Goal: Task Accomplishment & Management: Use online tool/utility

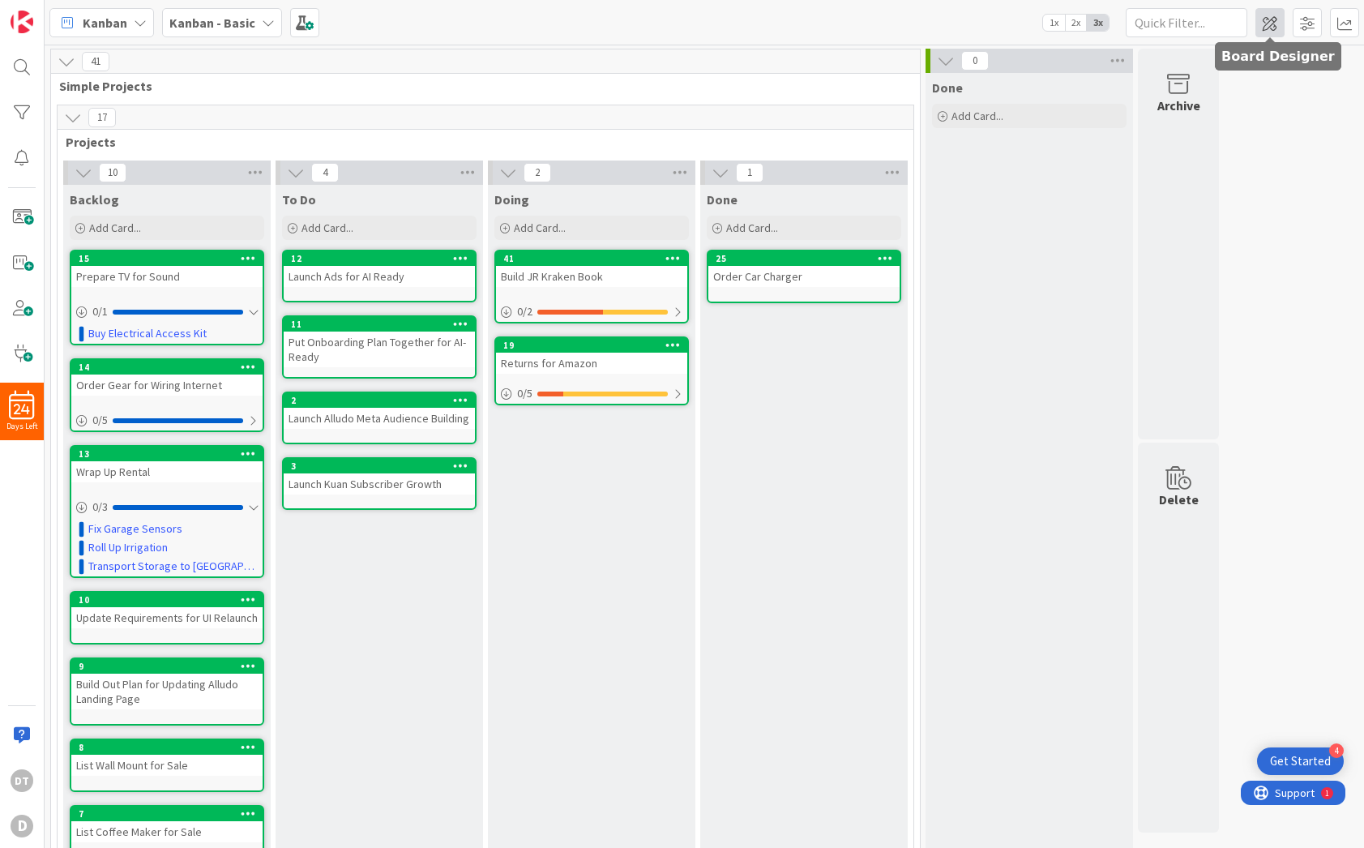
click at [1269, 19] on span at bounding box center [1270, 22] width 29 height 29
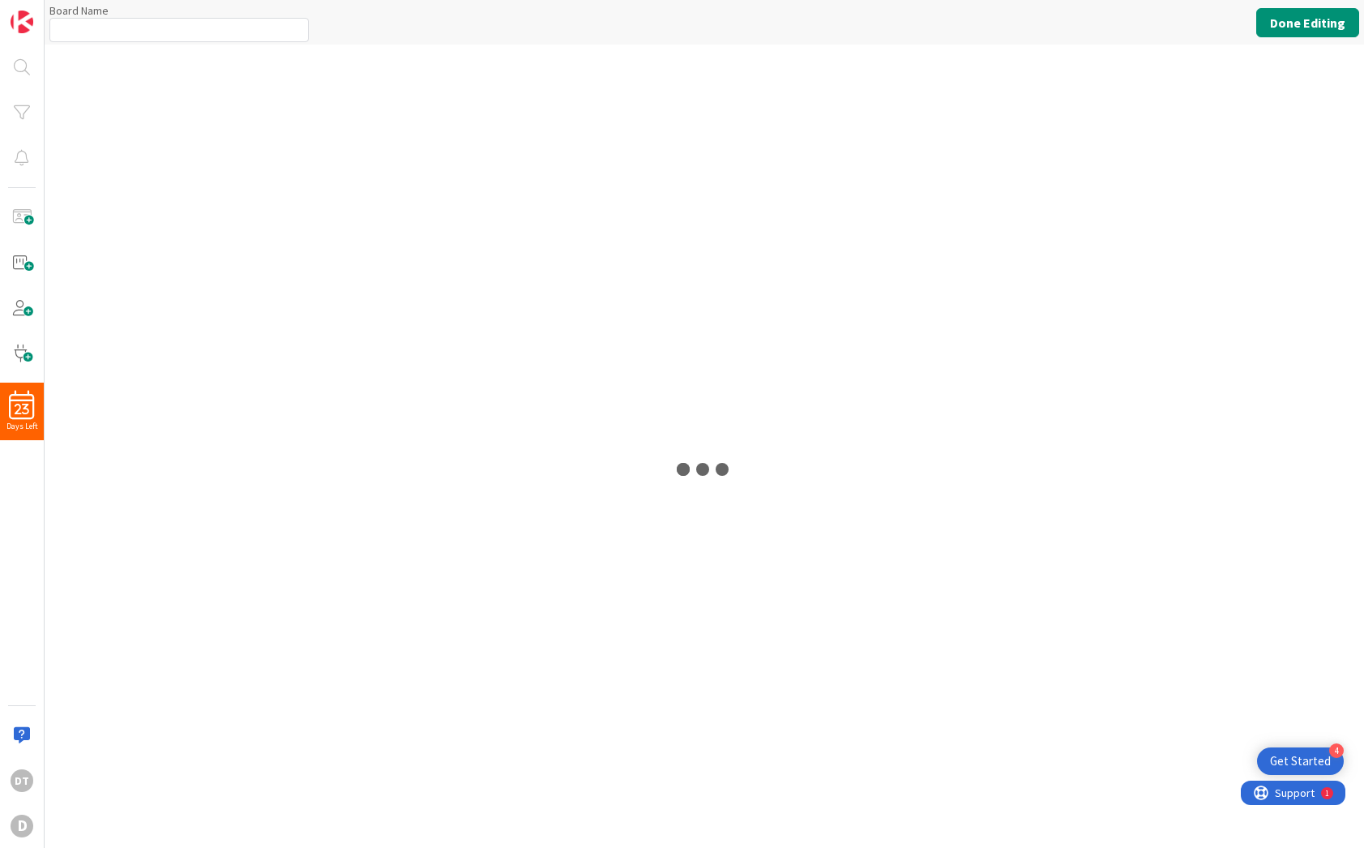
type input "Kanban - Basic"
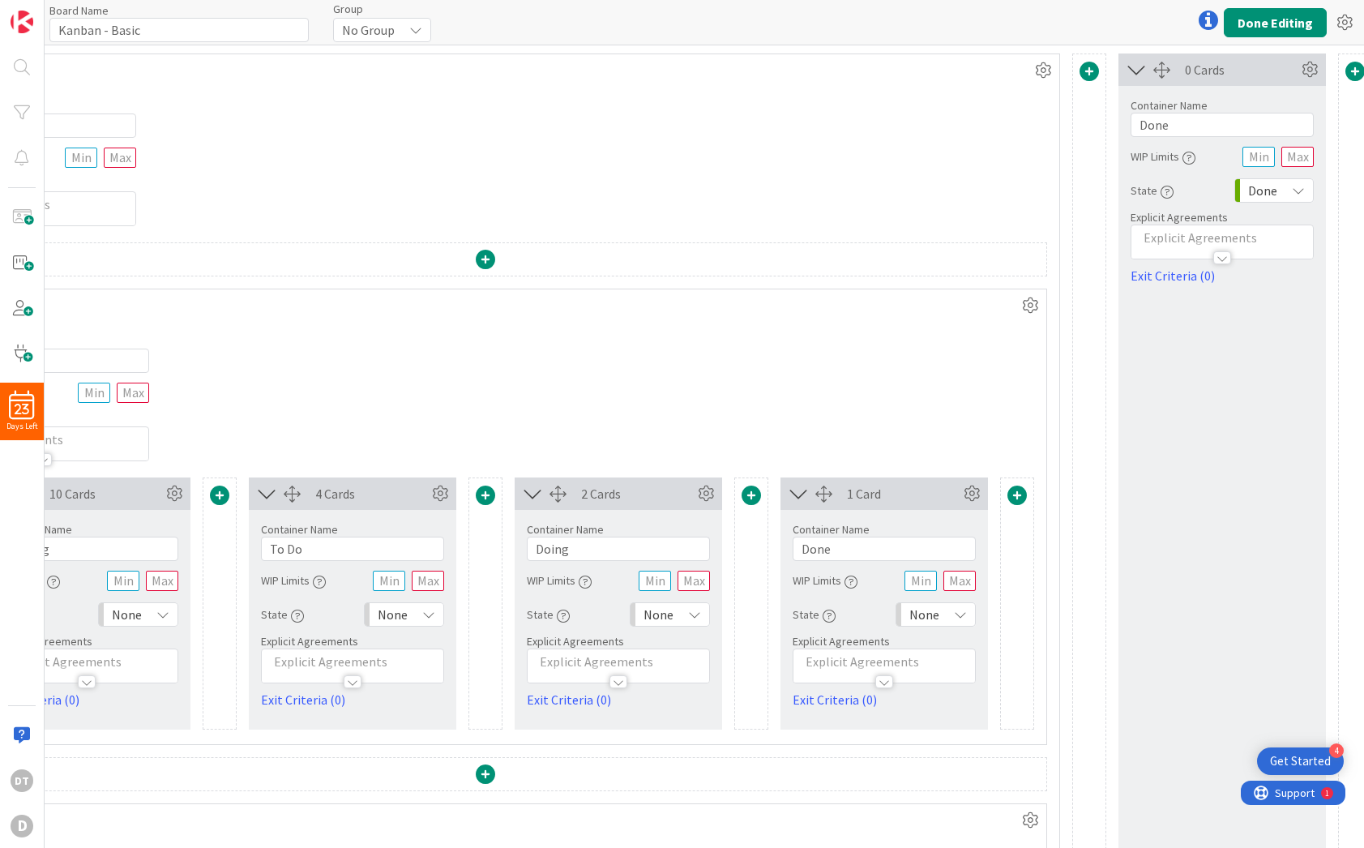
scroll to position [0, 216]
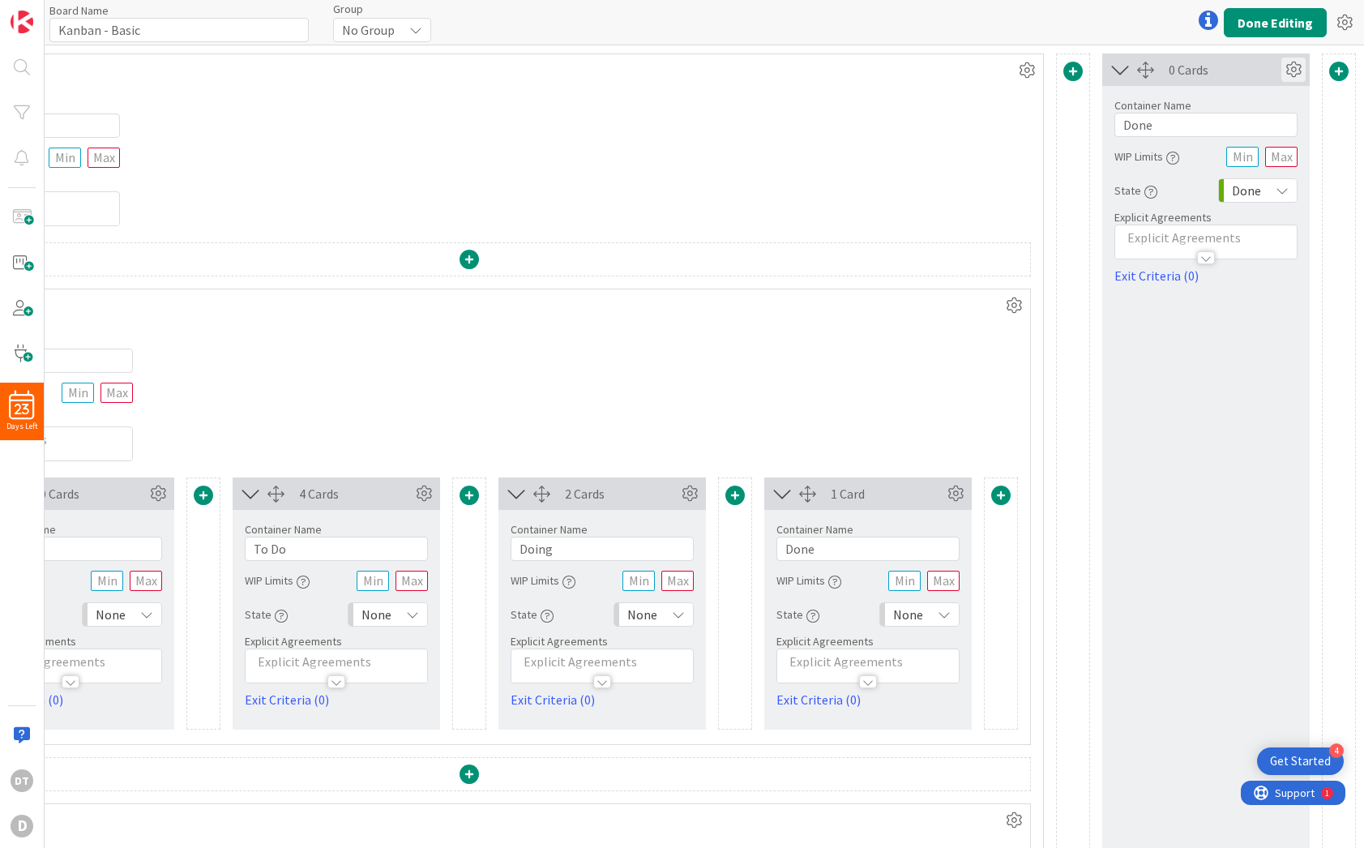
click at [1285, 67] on icon at bounding box center [1293, 70] width 24 height 24
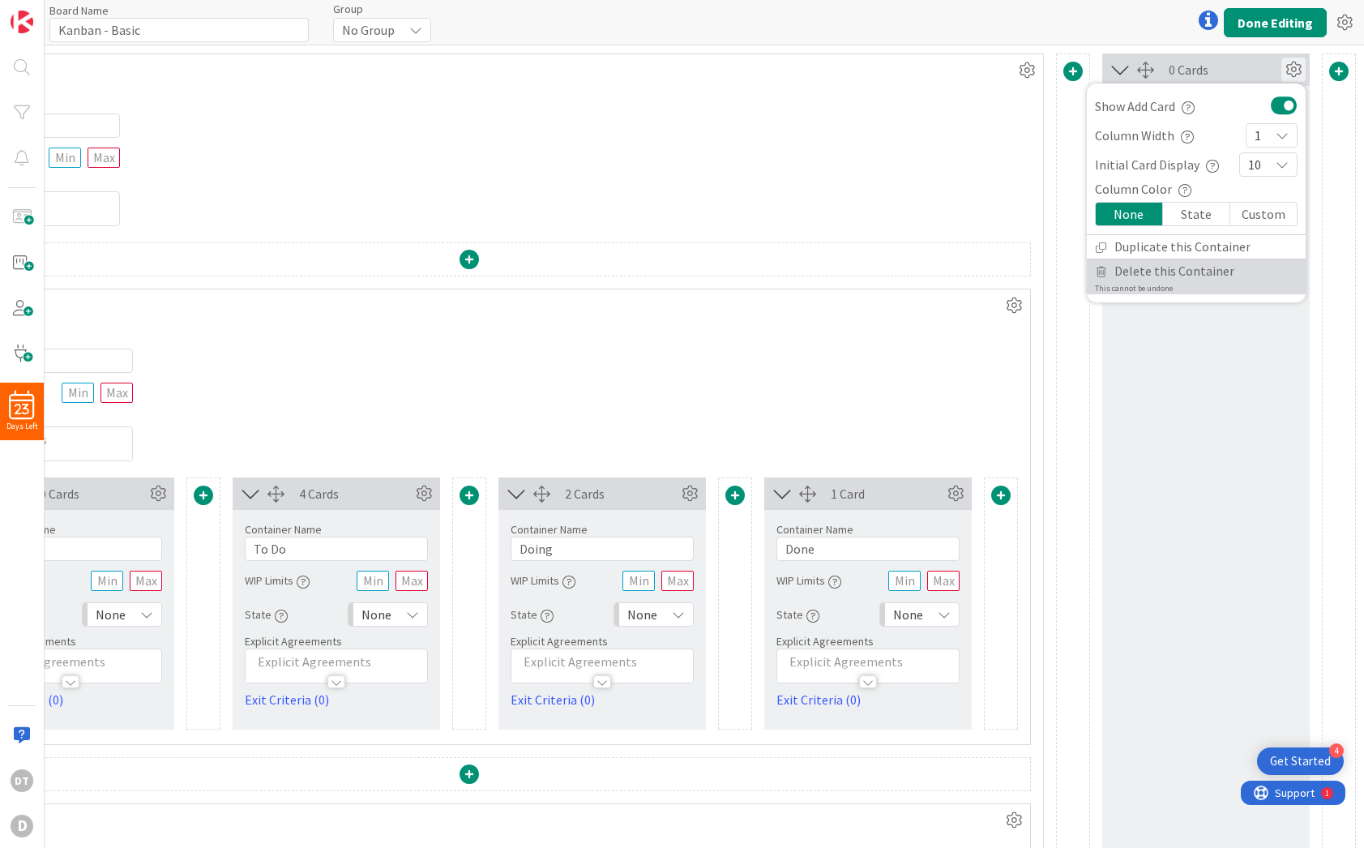
click at [1154, 276] on span "Delete this Container" at bounding box center [1174, 271] width 120 height 24
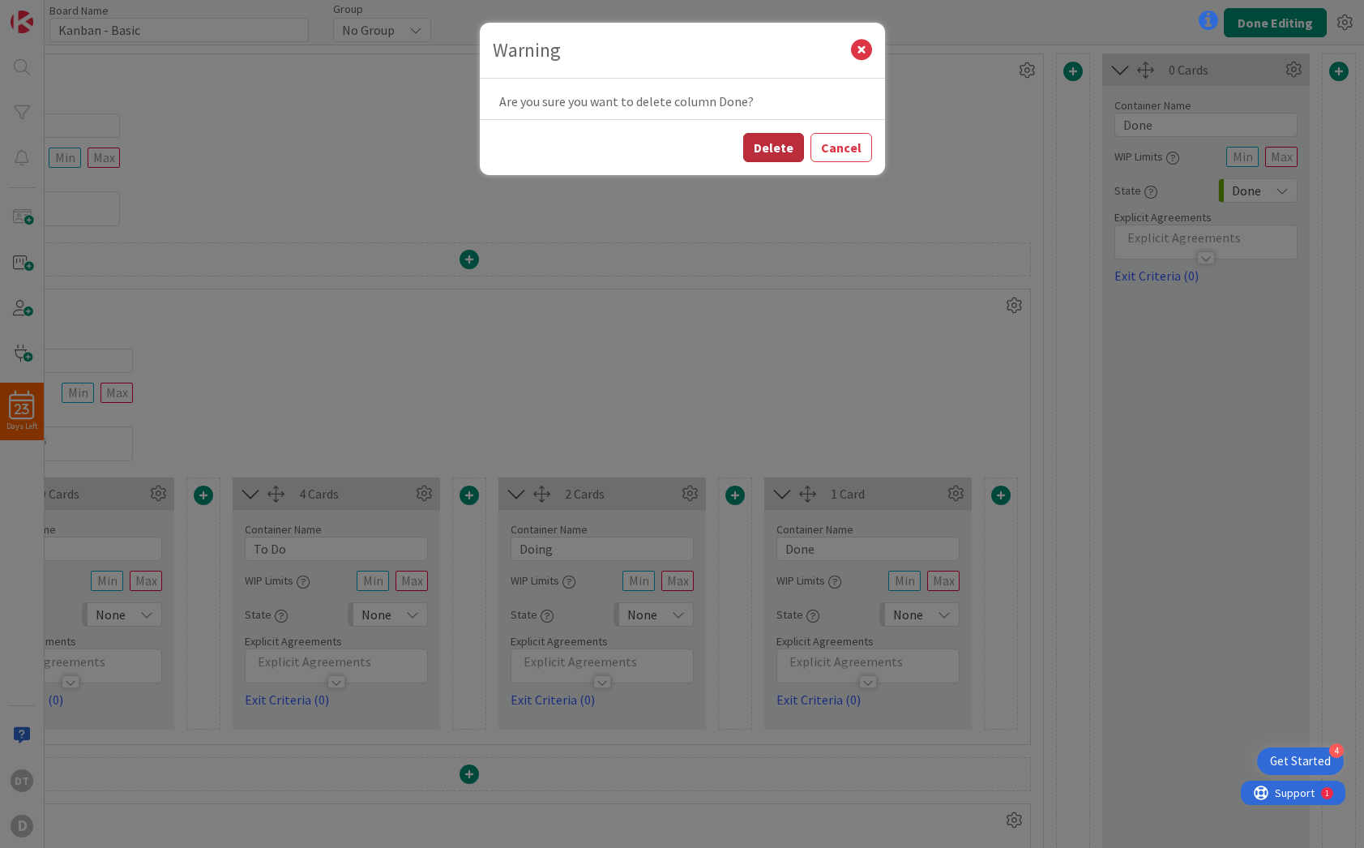
click at [785, 146] on button "Delete" at bounding box center [773, 147] width 61 height 29
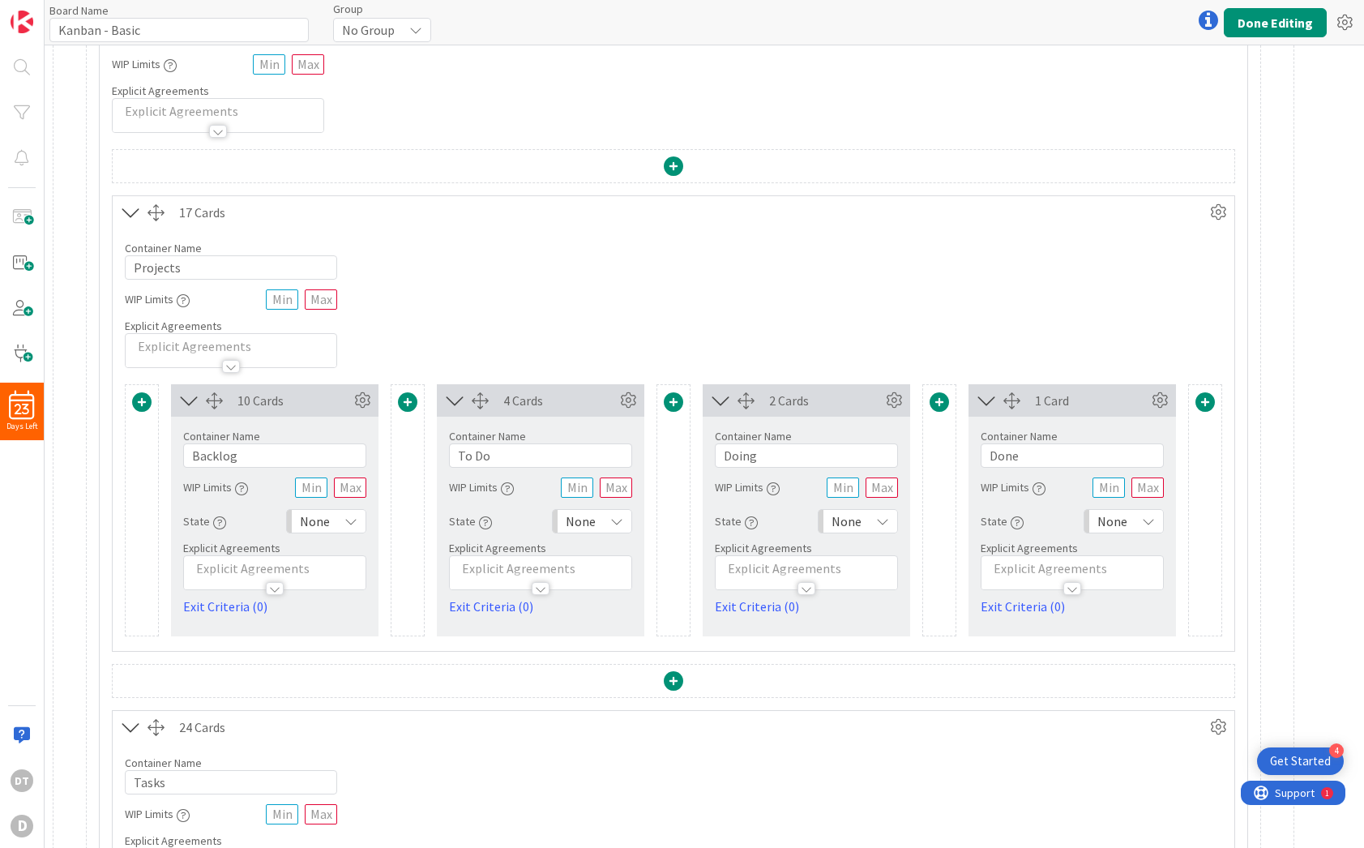
scroll to position [23, 0]
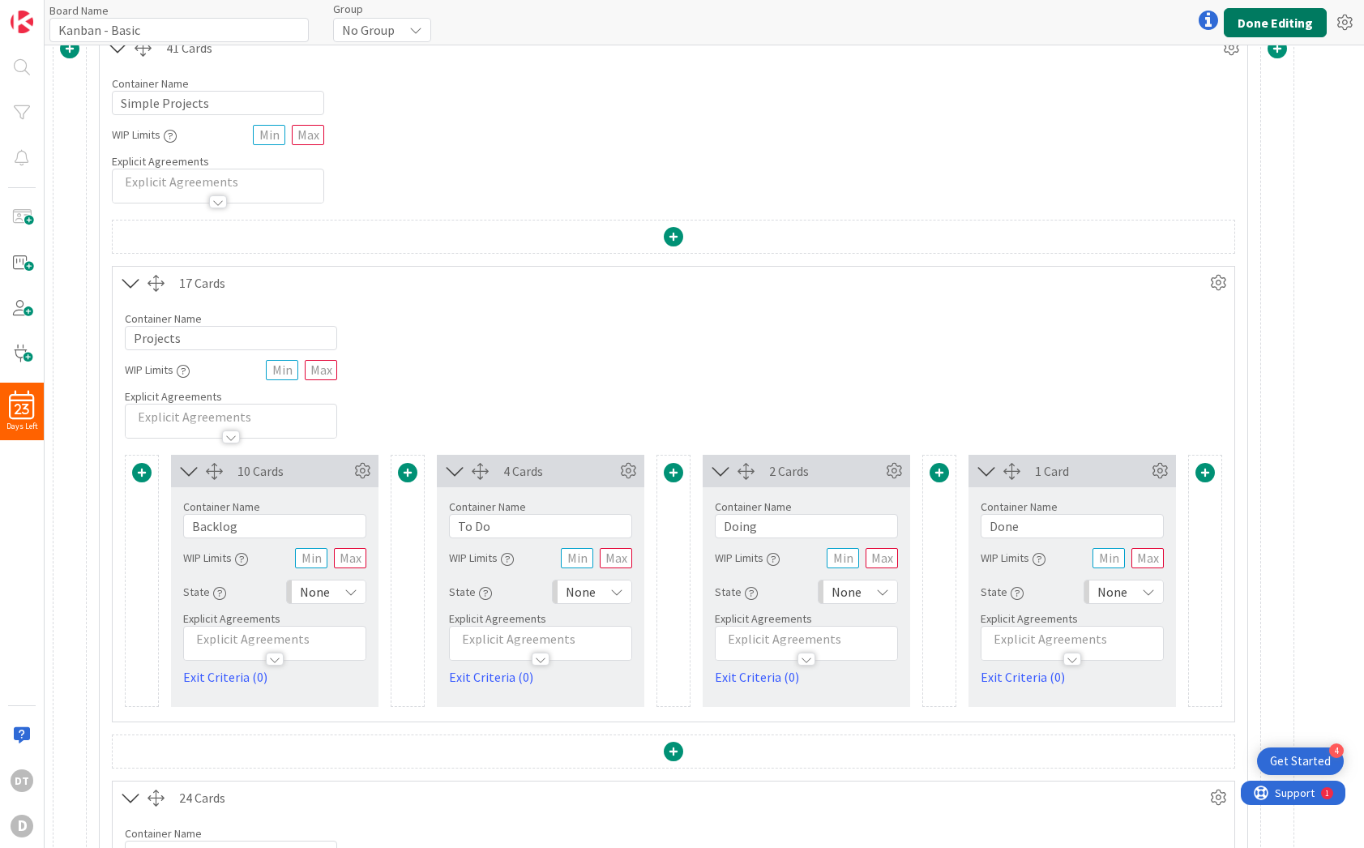
click at [1298, 28] on button "Done Editing" at bounding box center [1275, 22] width 103 height 29
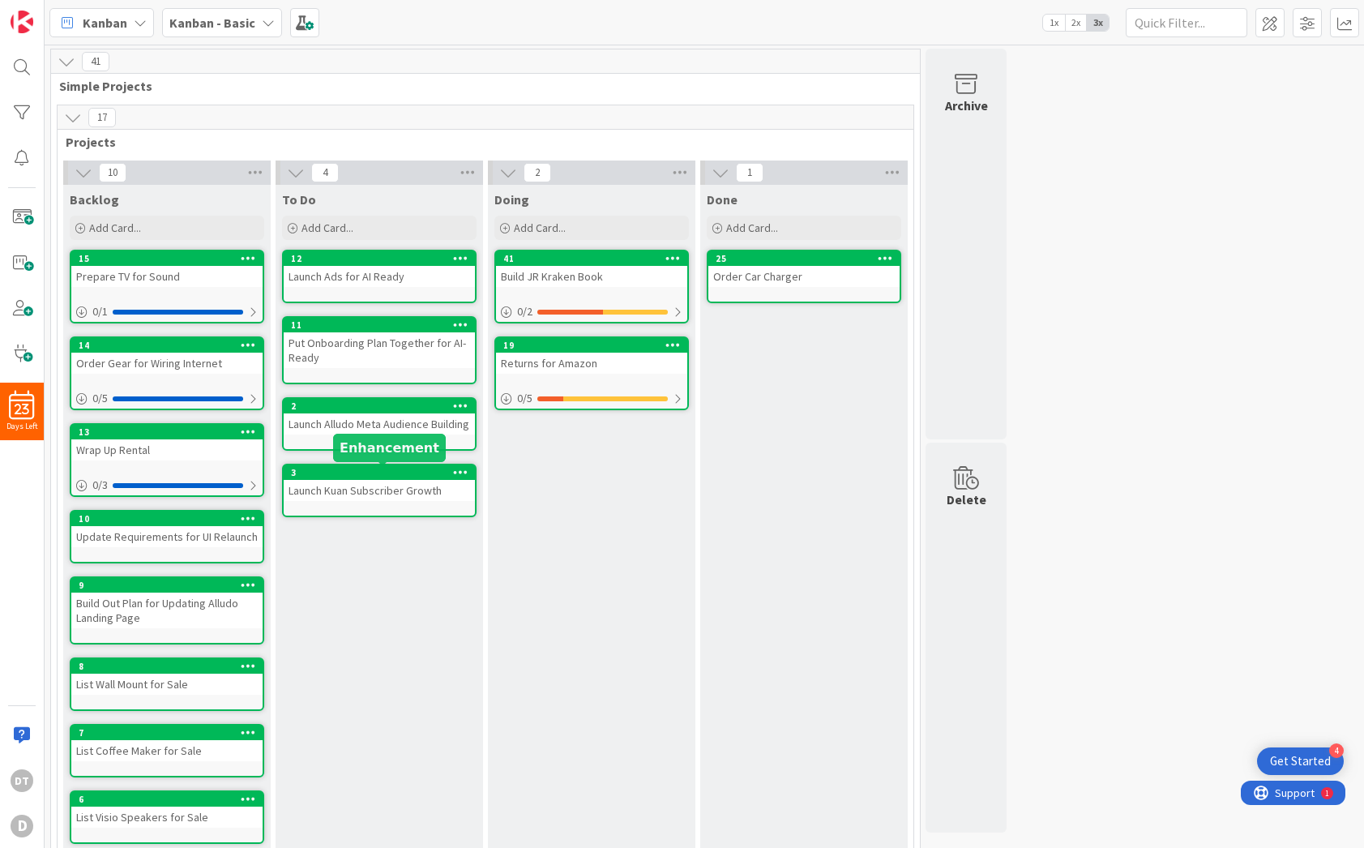
click at [373, 467] on div "3" at bounding box center [383, 472] width 184 height 11
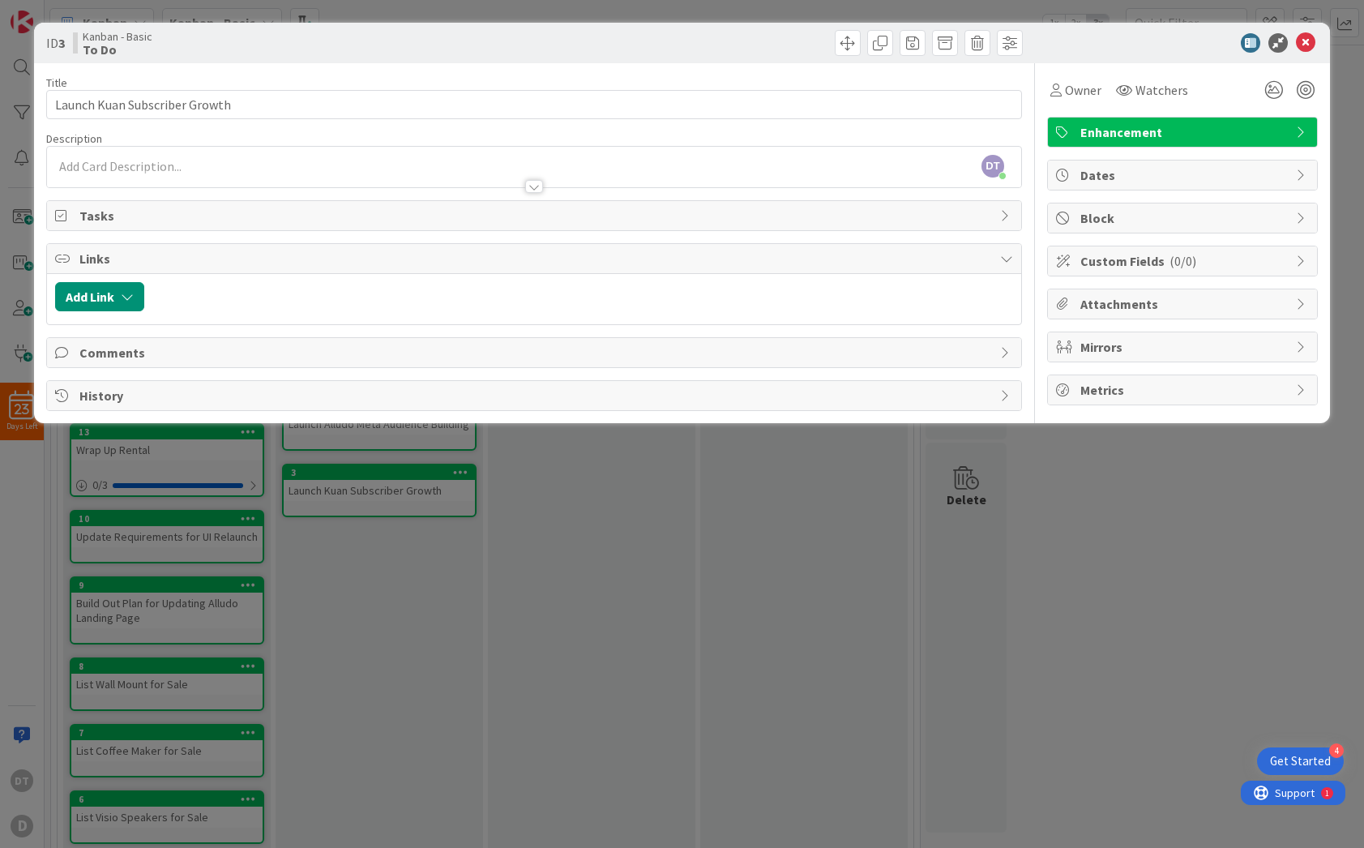
click at [133, 217] on span "Tasks" at bounding box center [535, 215] width 913 height 19
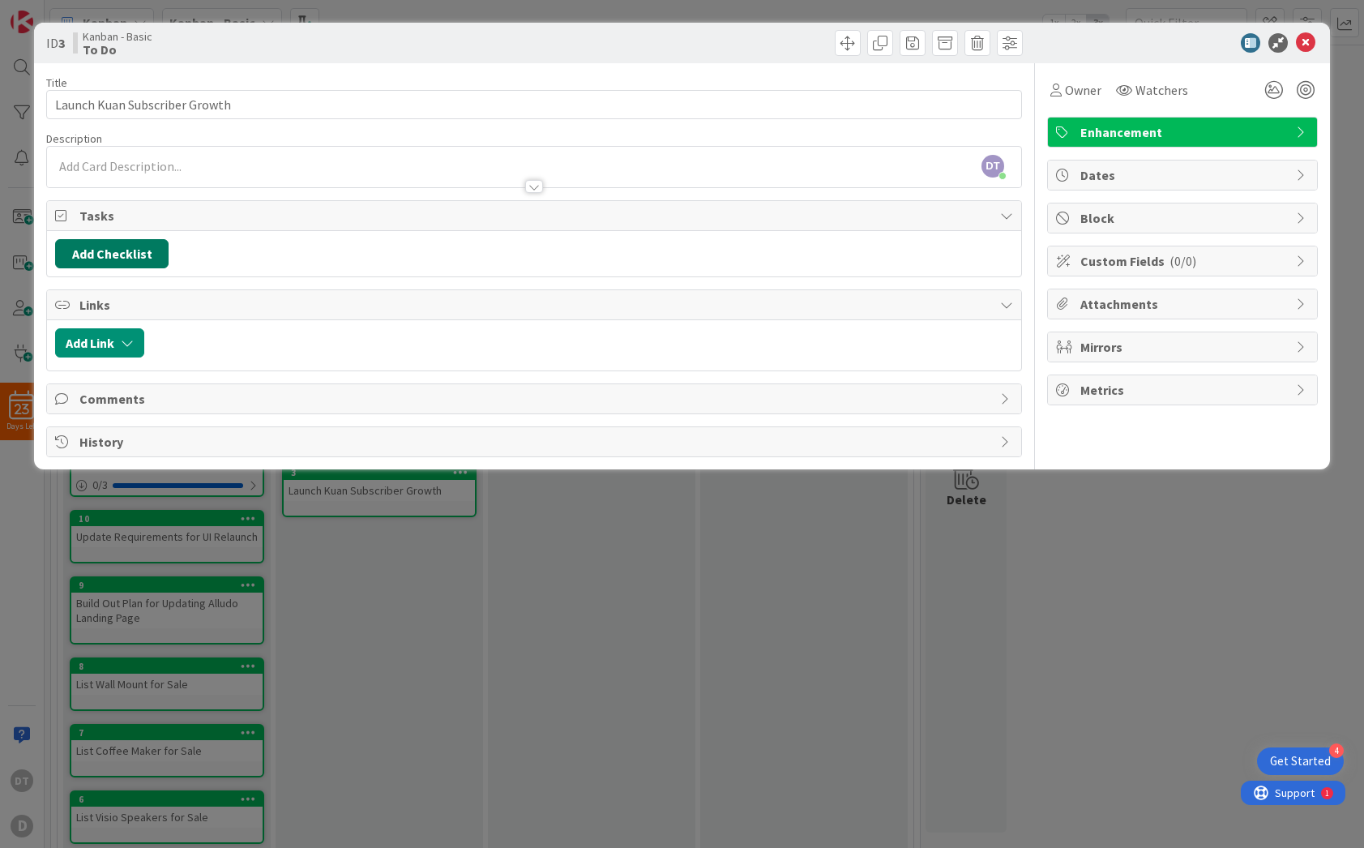
click at [125, 249] on button "Add Checklist" at bounding box center [111, 253] width 113 height 29
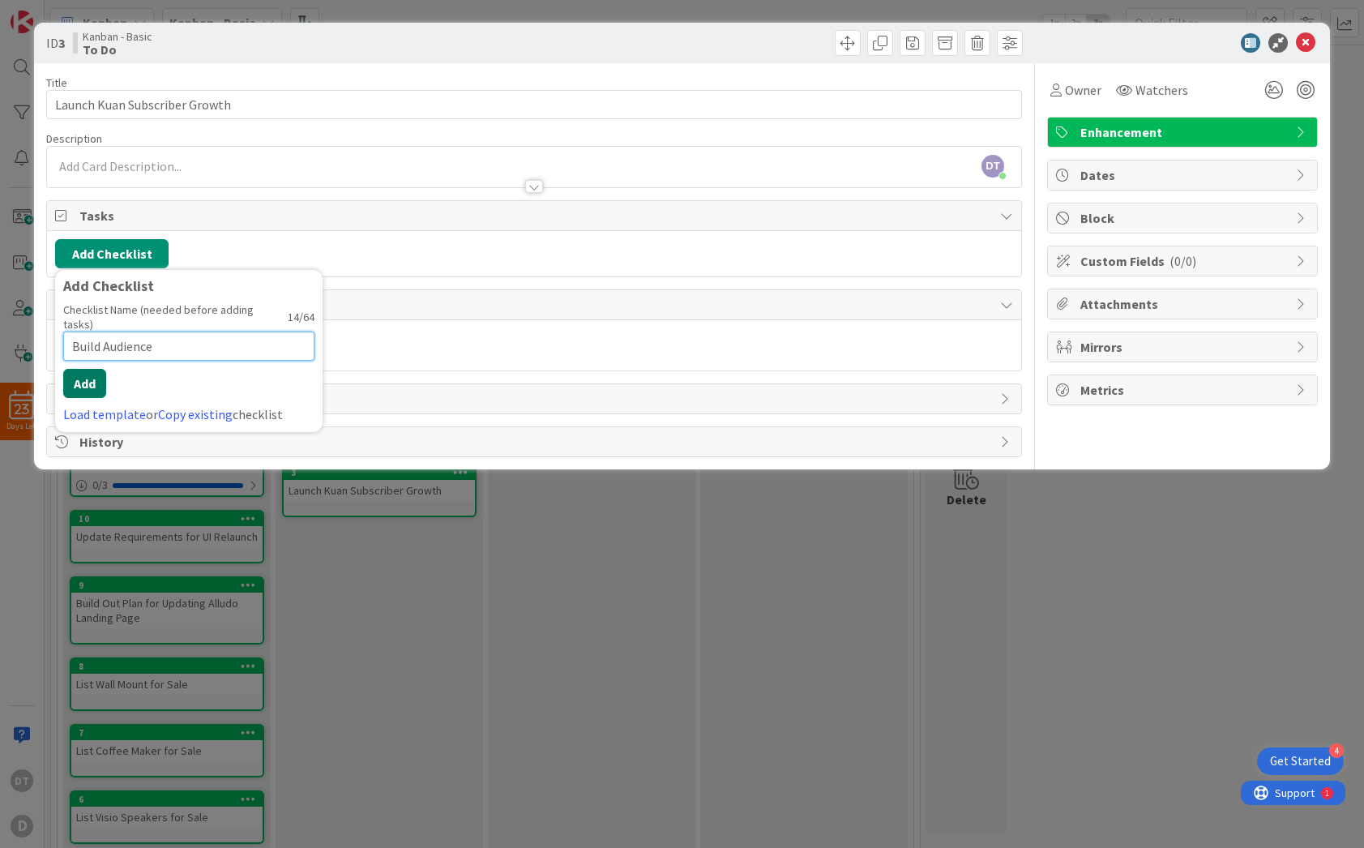
type input "Build Audience"
click at [95, 369] on button "Add" at bounding box center [84, 368] width 43 height 29
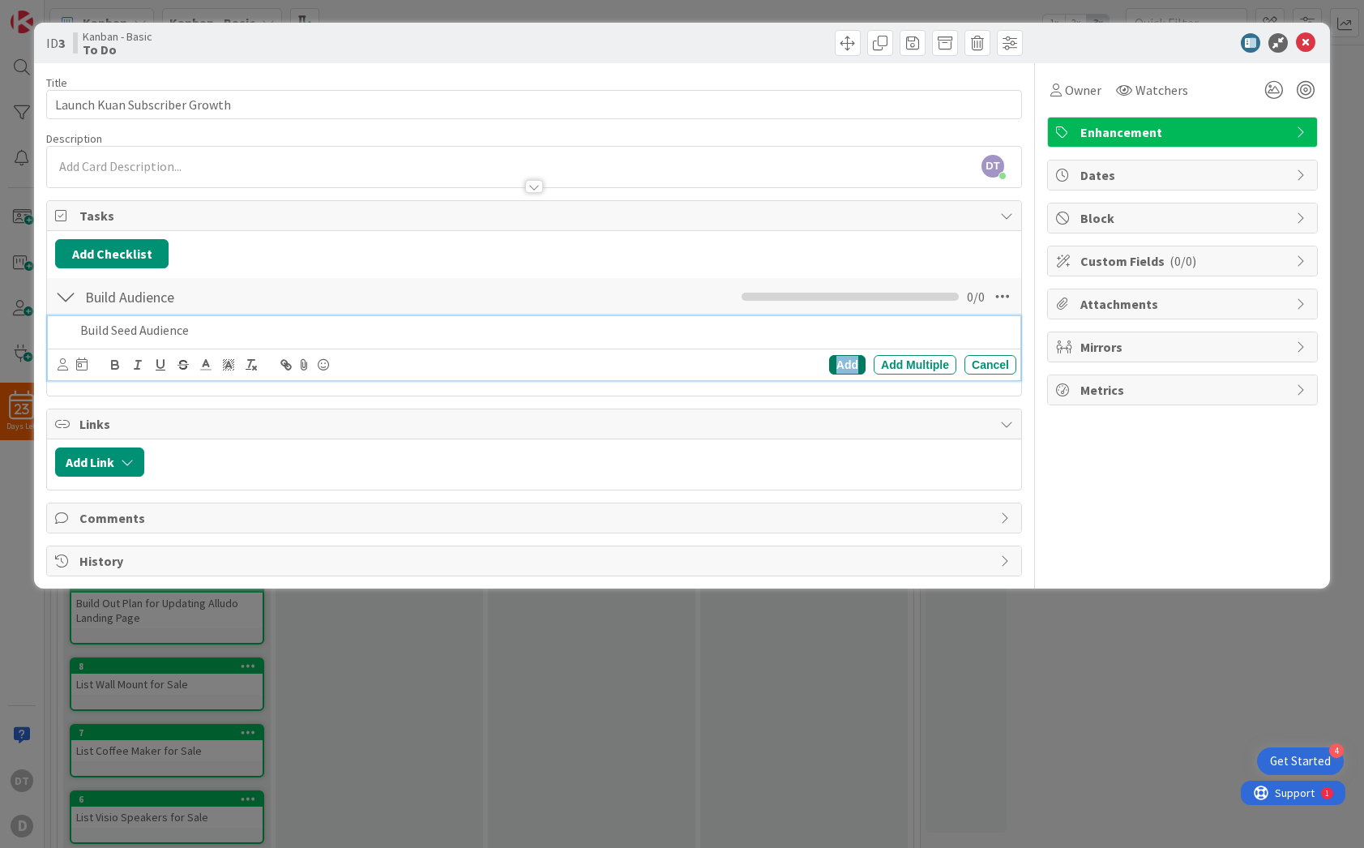
click at [841, 361] on div "Add" at bounding box center [847, 364] width 36 height 19
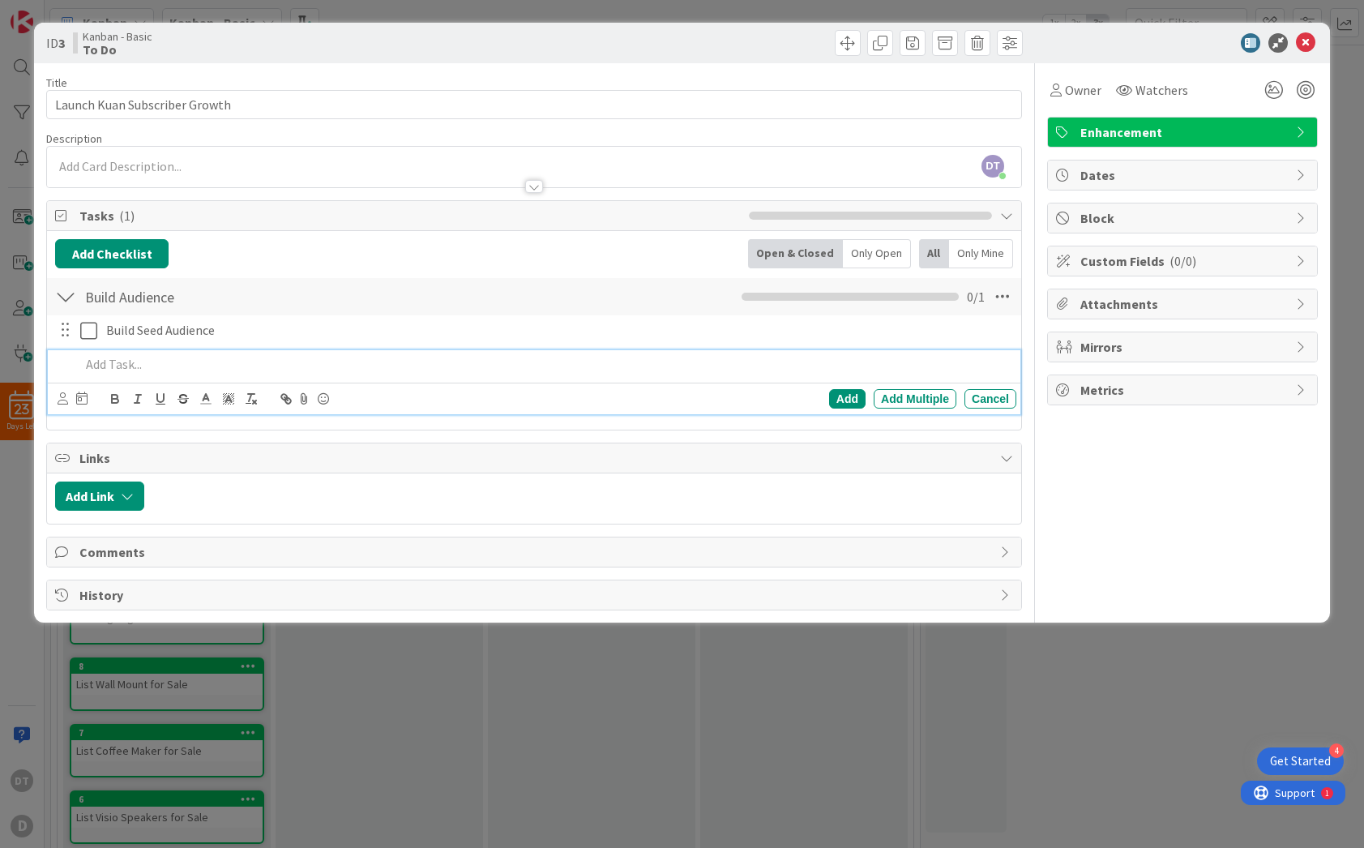
click at [136, 366] on p at bounding box center [545, 364] width 930 height 19
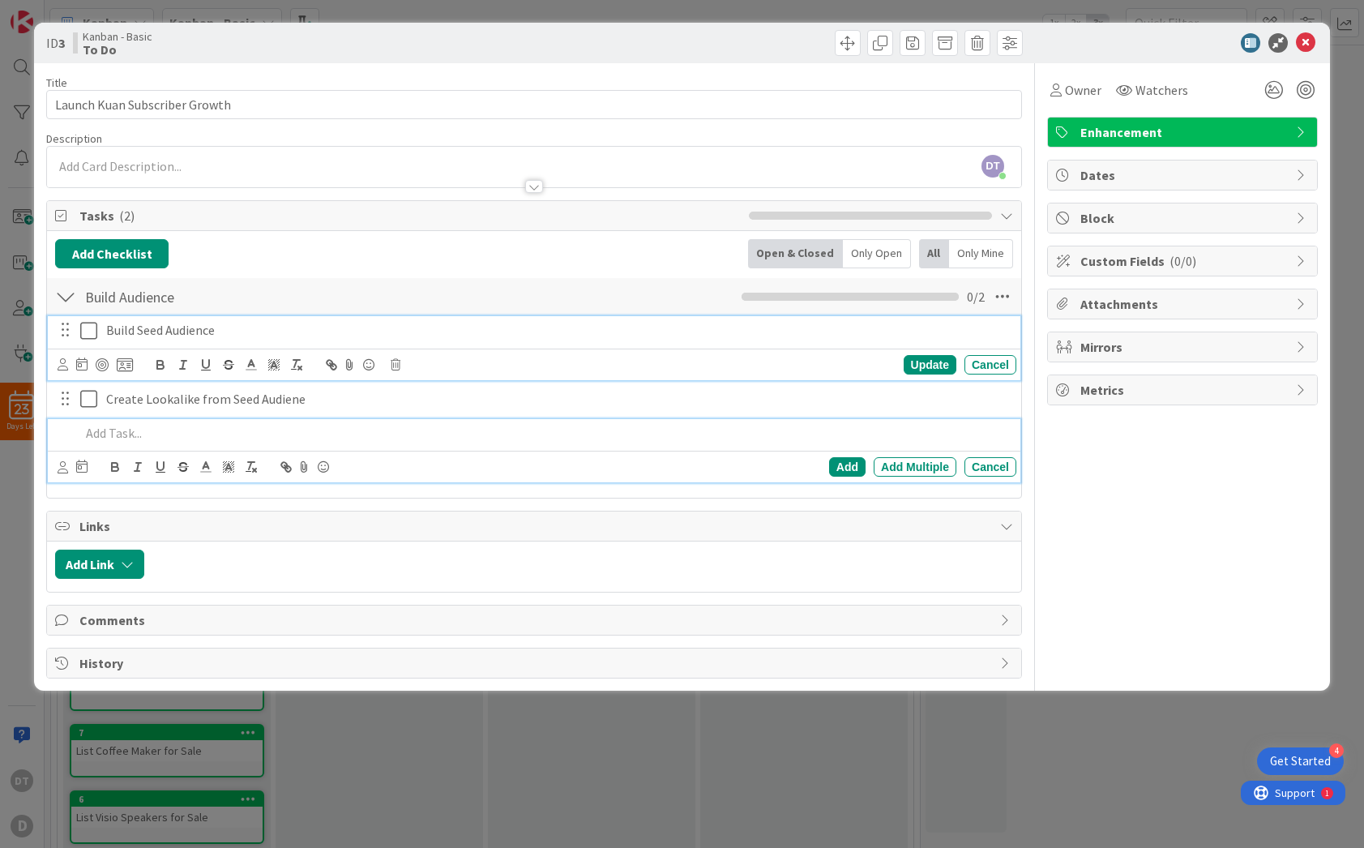
click at [229, 332] on p "Build Seed Audience" at bounding box center [557, 330] width 903 height 19
click at [135, 439] on p at bounding box center [545, 433] width 930 height 19
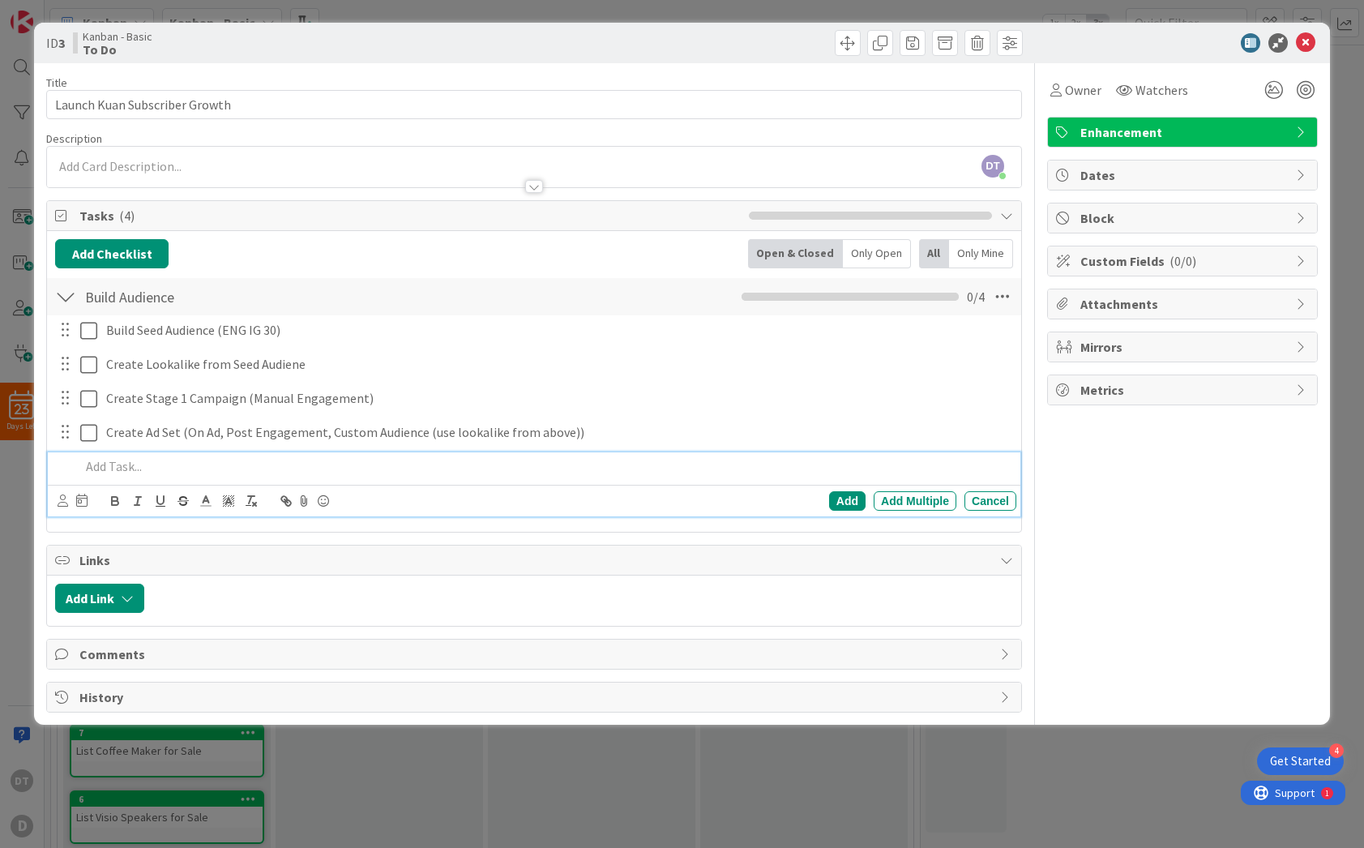
click at [132, 465] on p at bounding box center [545, 466] width 930 height 19
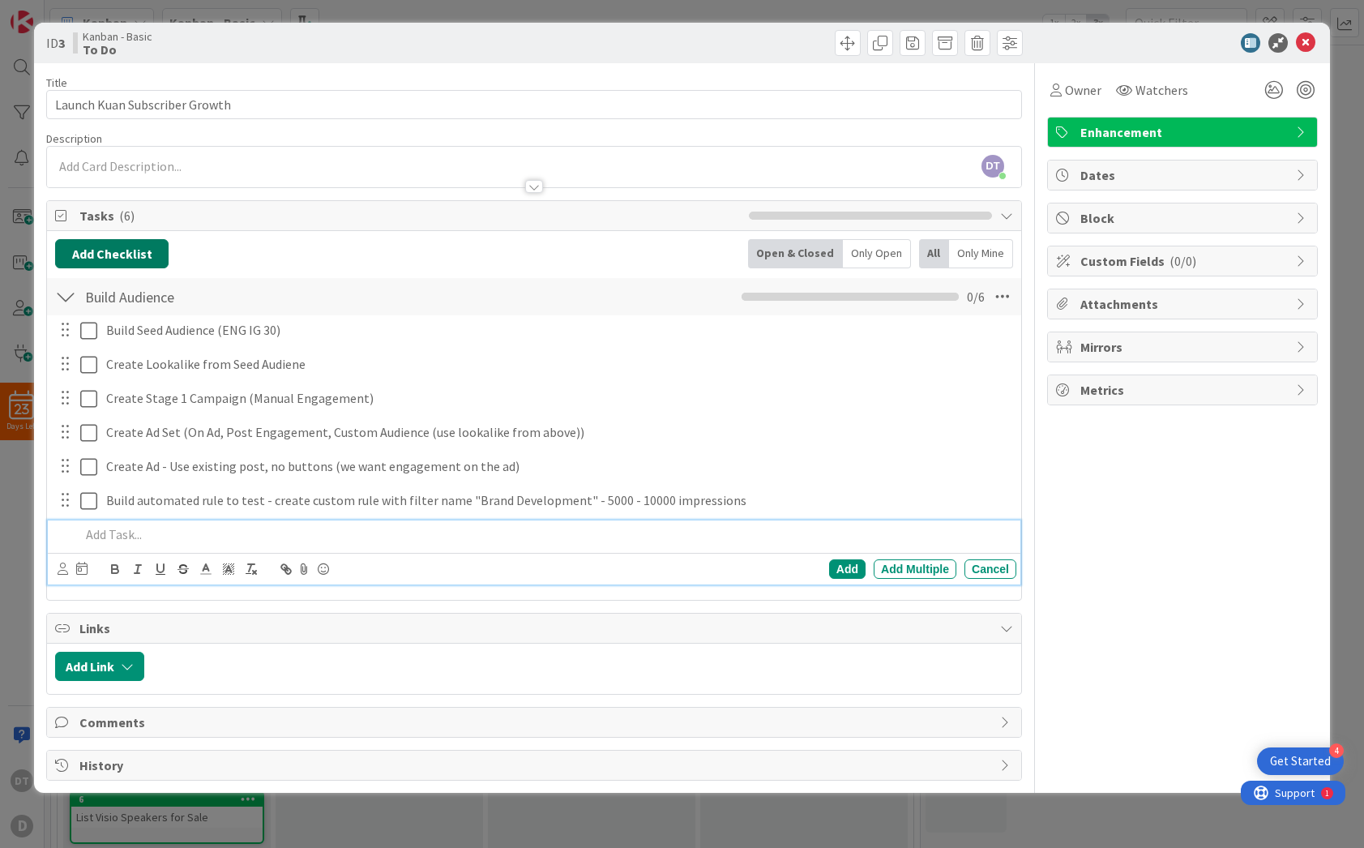
click at [103, 257] on button "Add Checklist" at bounding box center [111, 253] width 113 height 29
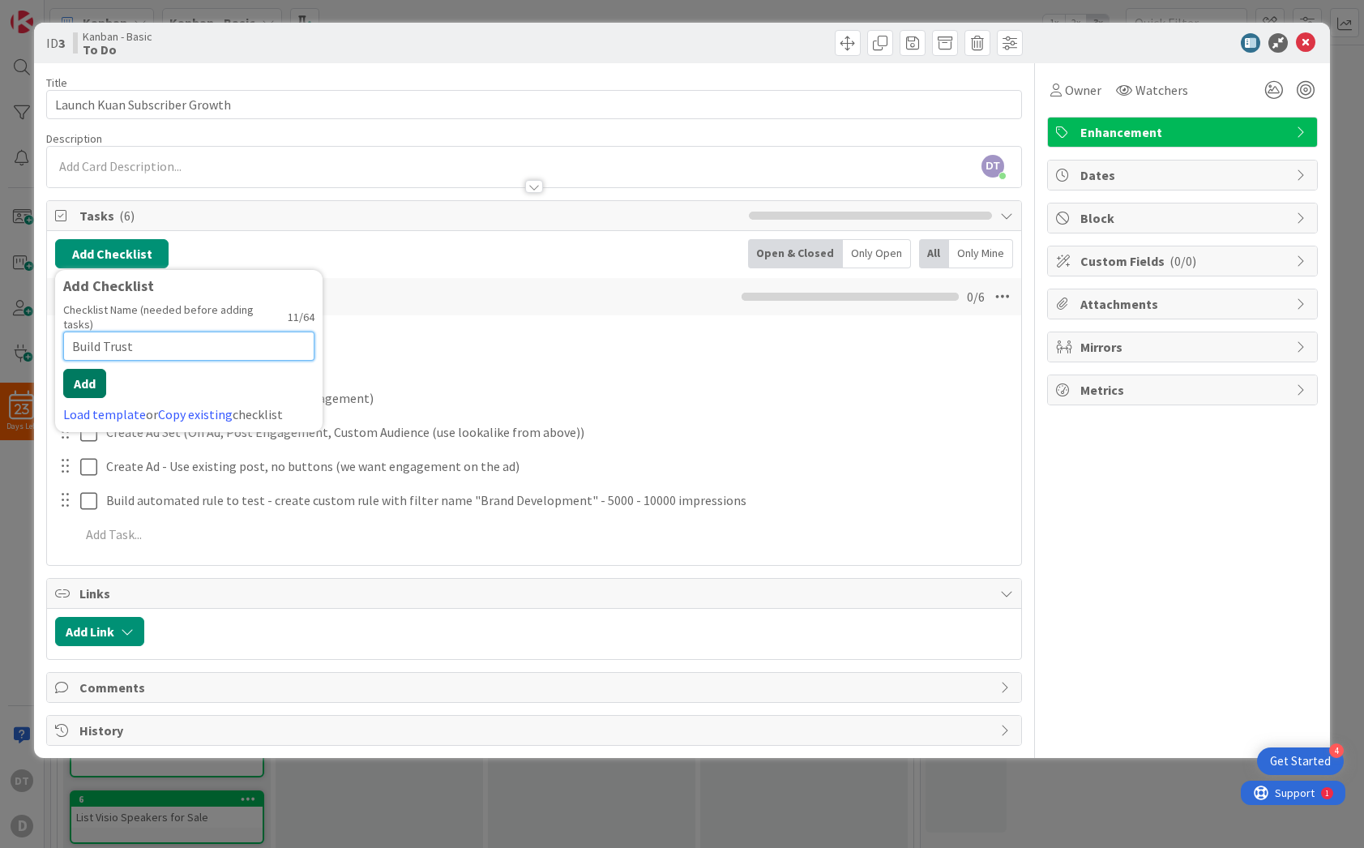
type input "Build Trust"
click at [83, 366] on button "Add" at bounding box center [84, 368] width 43 height 29
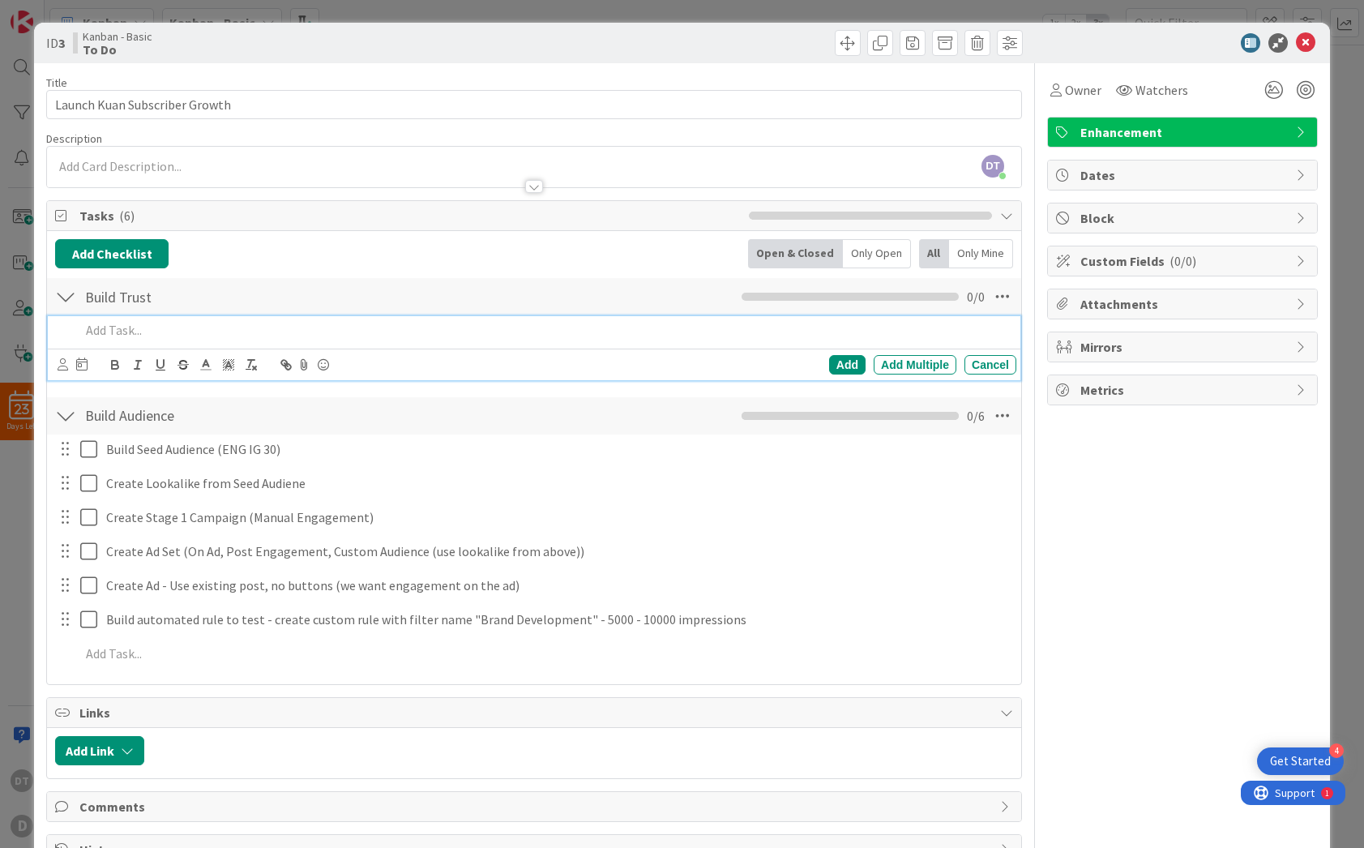
click at [65, 415] on div at bounding box center [65, 415] width 21 height 29
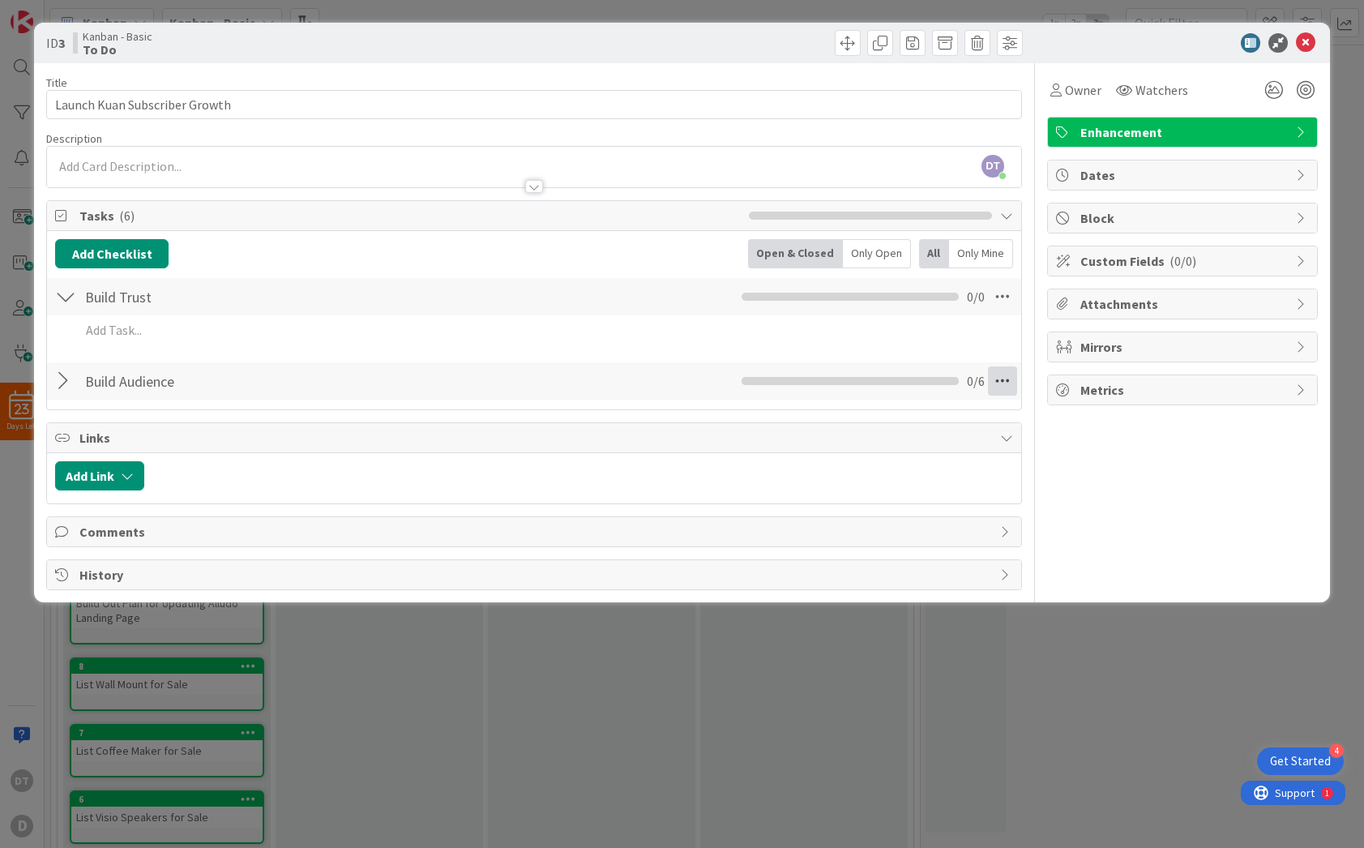
click at [1009, 379] on icon at bounding box center [1002, 380] width 29 height 29
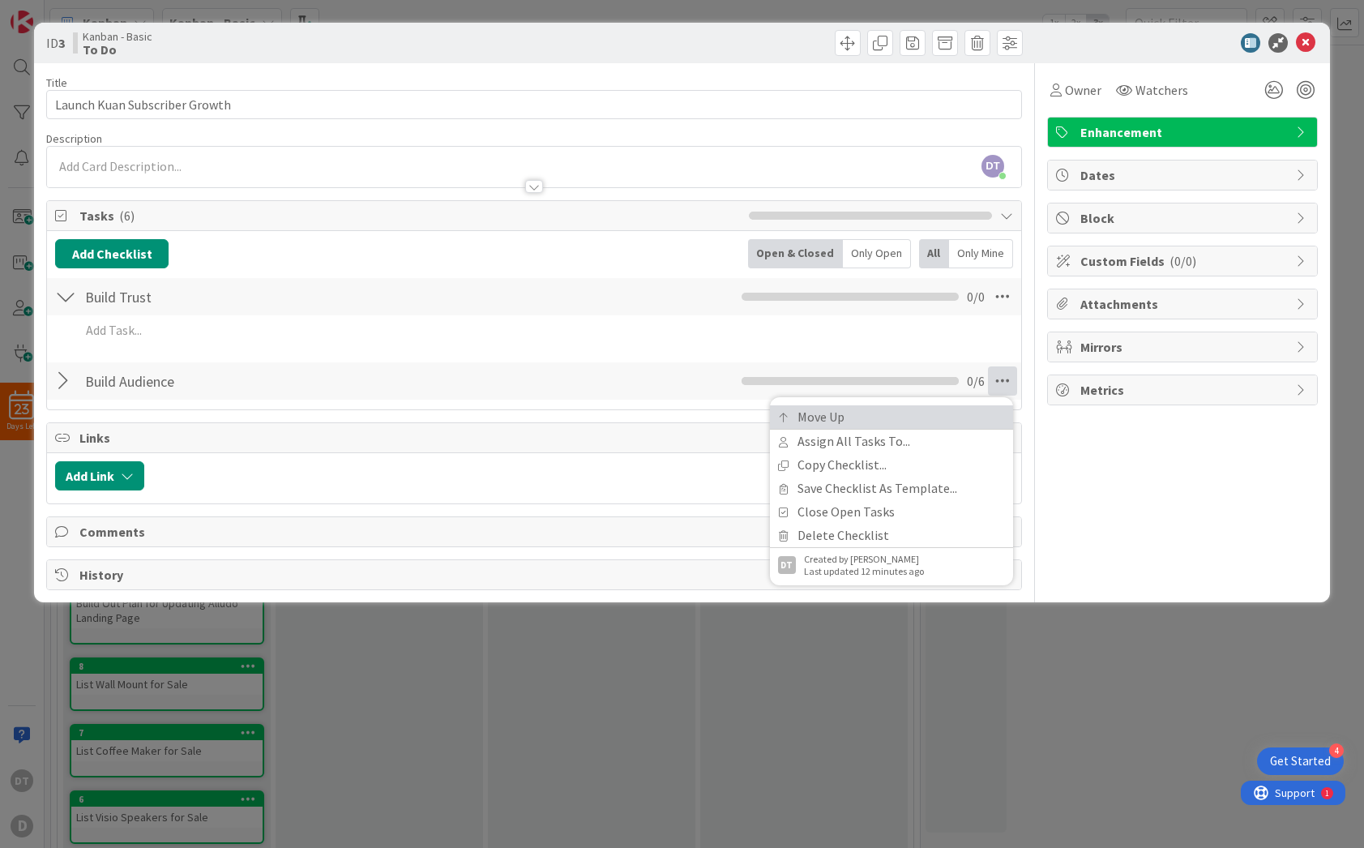
click at [878, 413] on link "Move Up" at bounding box center [891, 417] width 243 height 24
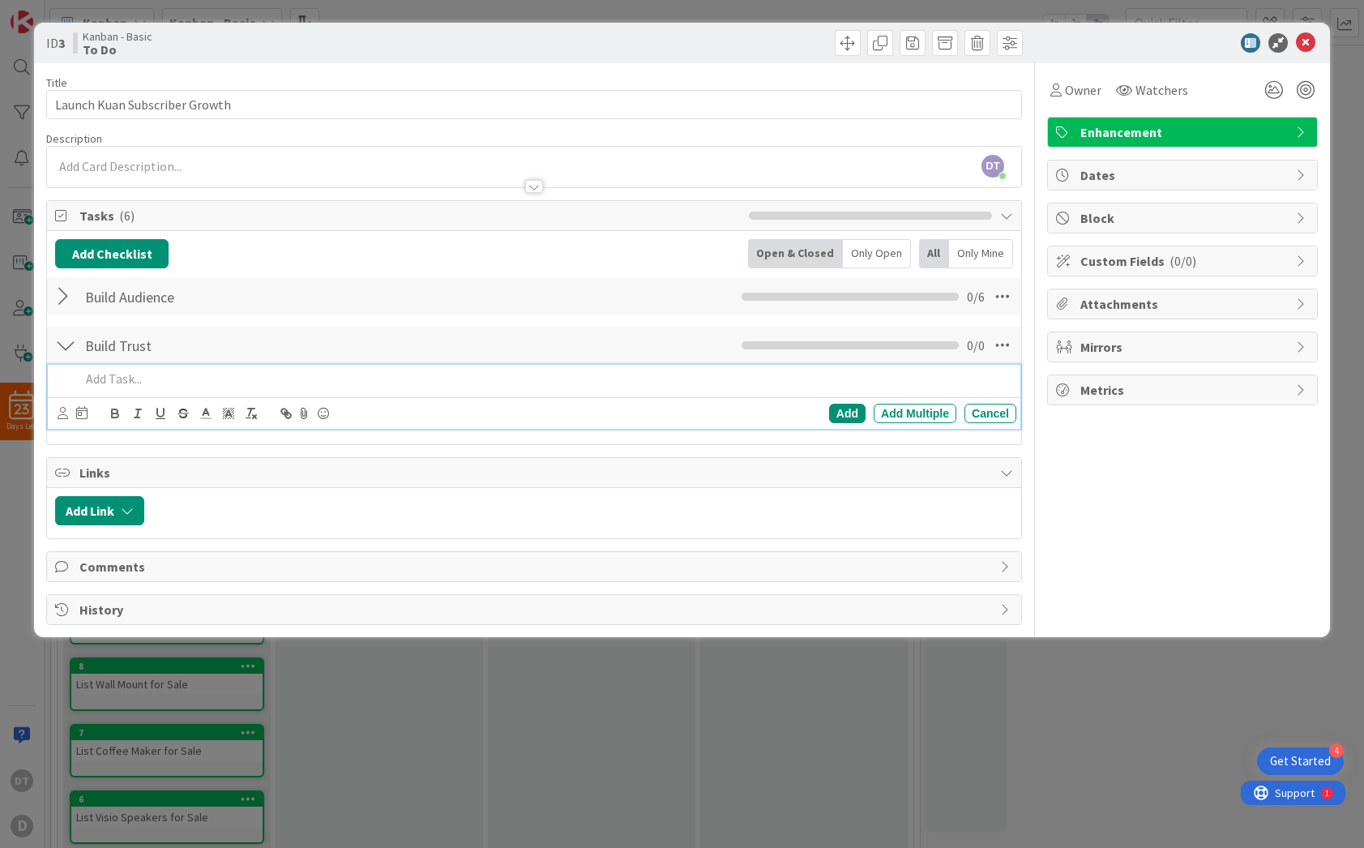
click at [124, 383] on p at bounding box center [545, 379] width 930 height 19
drag, startPoint x: 233, startPoint y: 380, endPoint x: 177, endPoint y: 382, distance: 56.0
click at [177, 382] on p "Evaluate Results (Preview" at bounding box center [545, 379] width 930 height 19
click at [310, 380] on p "Evaluate Results (Select Ad, Click Preview, Look for number of follows ad gener…" at bounding box center [545, 379] width 930 height 19
click at [677, 378] on p "Evaluate Results (Select Ad, Click Preview, (insights) Look for number of follo…" at bounding box center [545, 379] width 930 height 19
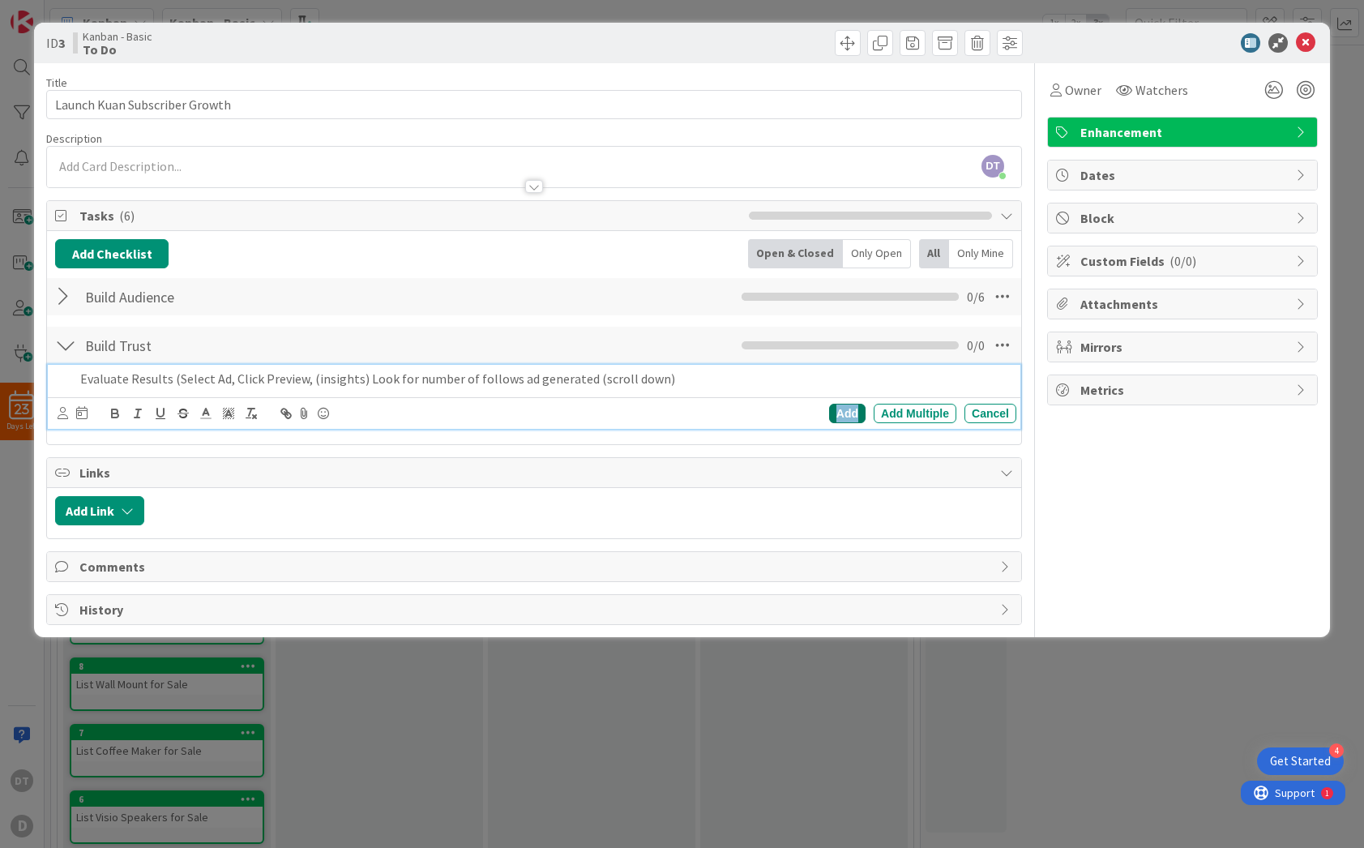
click at [844, 417] on div "Add" at bounding box center [847, 413] width 36 height 19
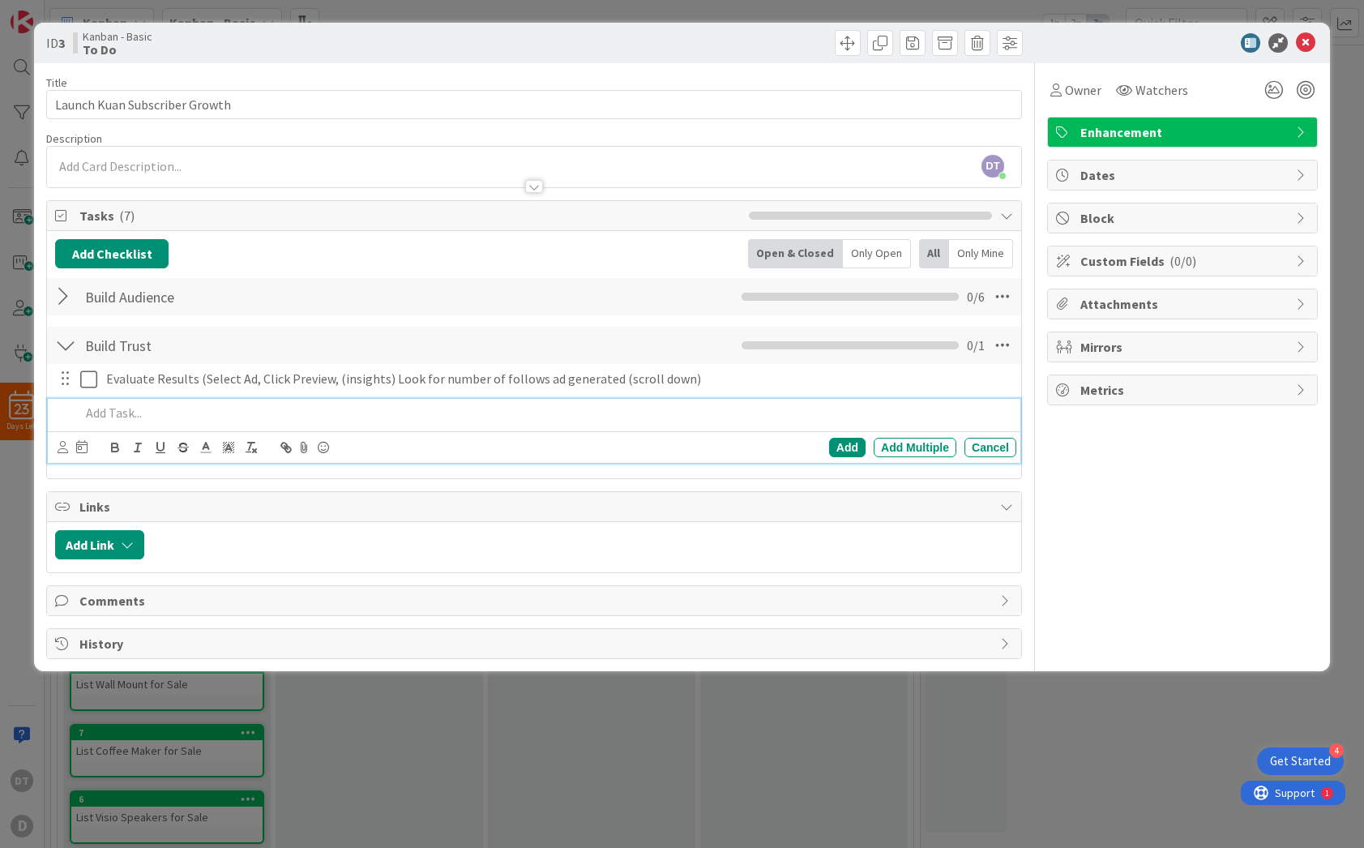
click at [147, 417] on p at bounding box center [545, 413] width 930 height 19
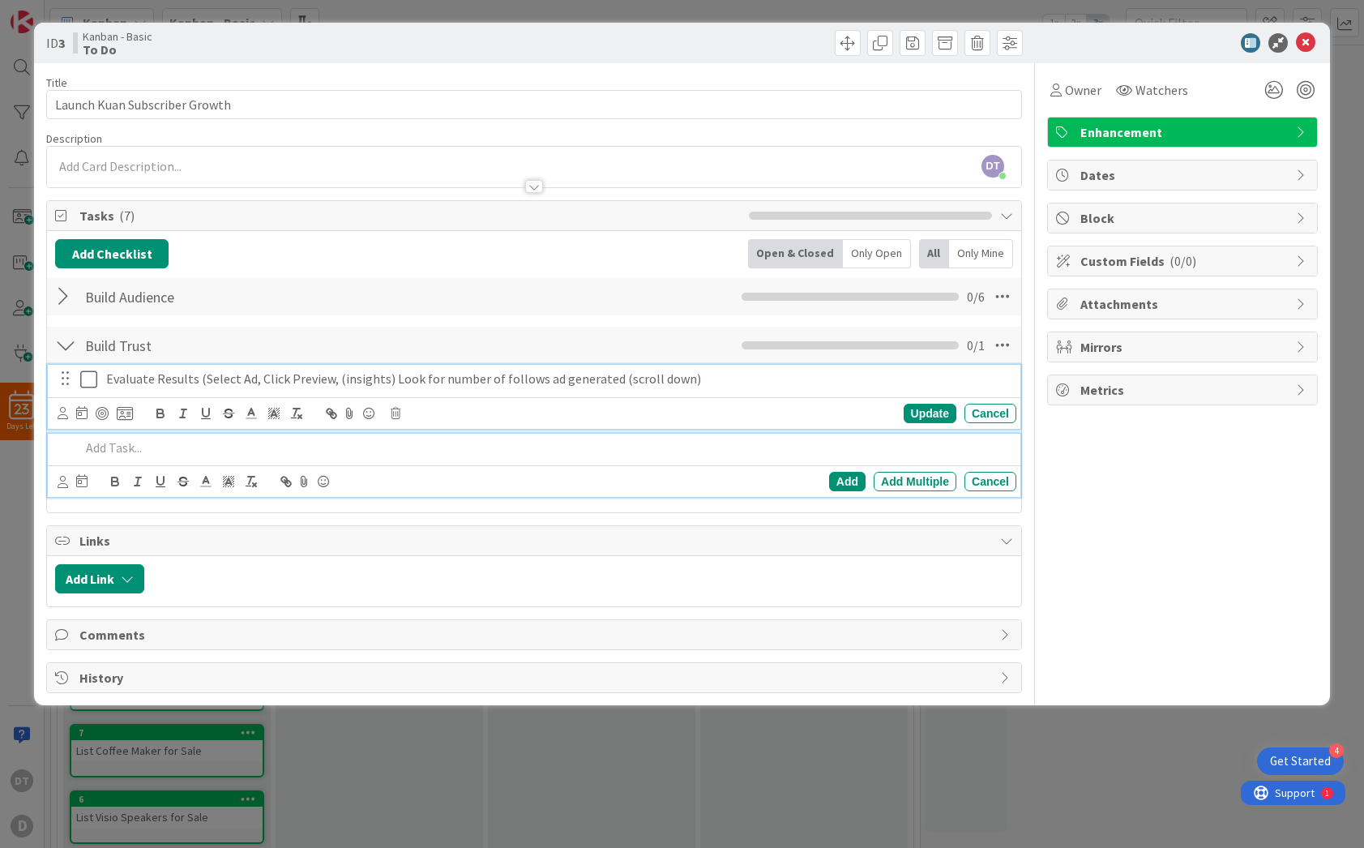
click at [726, 383] on p "Evaluate Results (Select Ad, Click Preview, (insights) Look for number of follo…" at bounding box center [557, 379] width 903 height 19
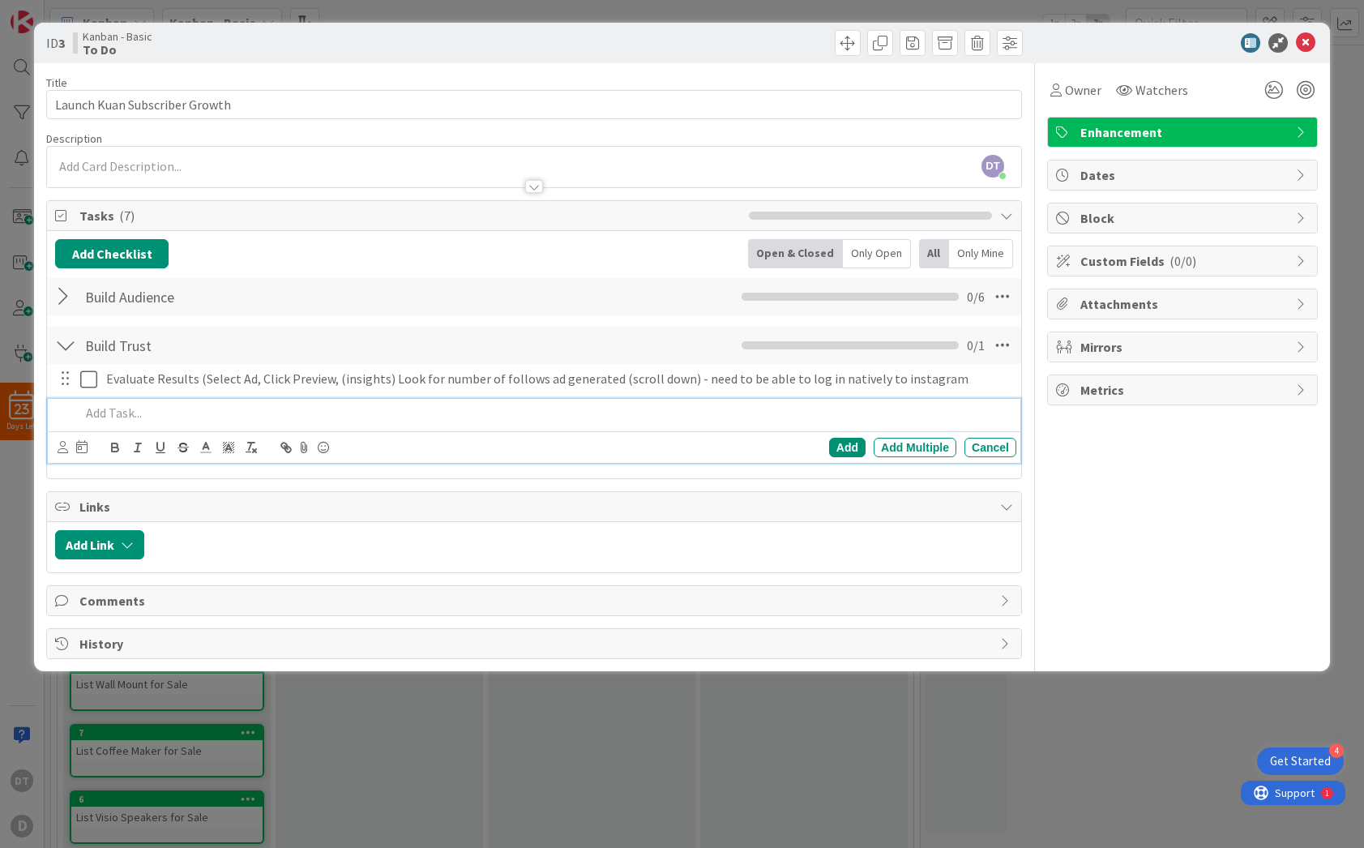
click at [120, 413] on p at bounding box center [545, 413] width 930 height 19
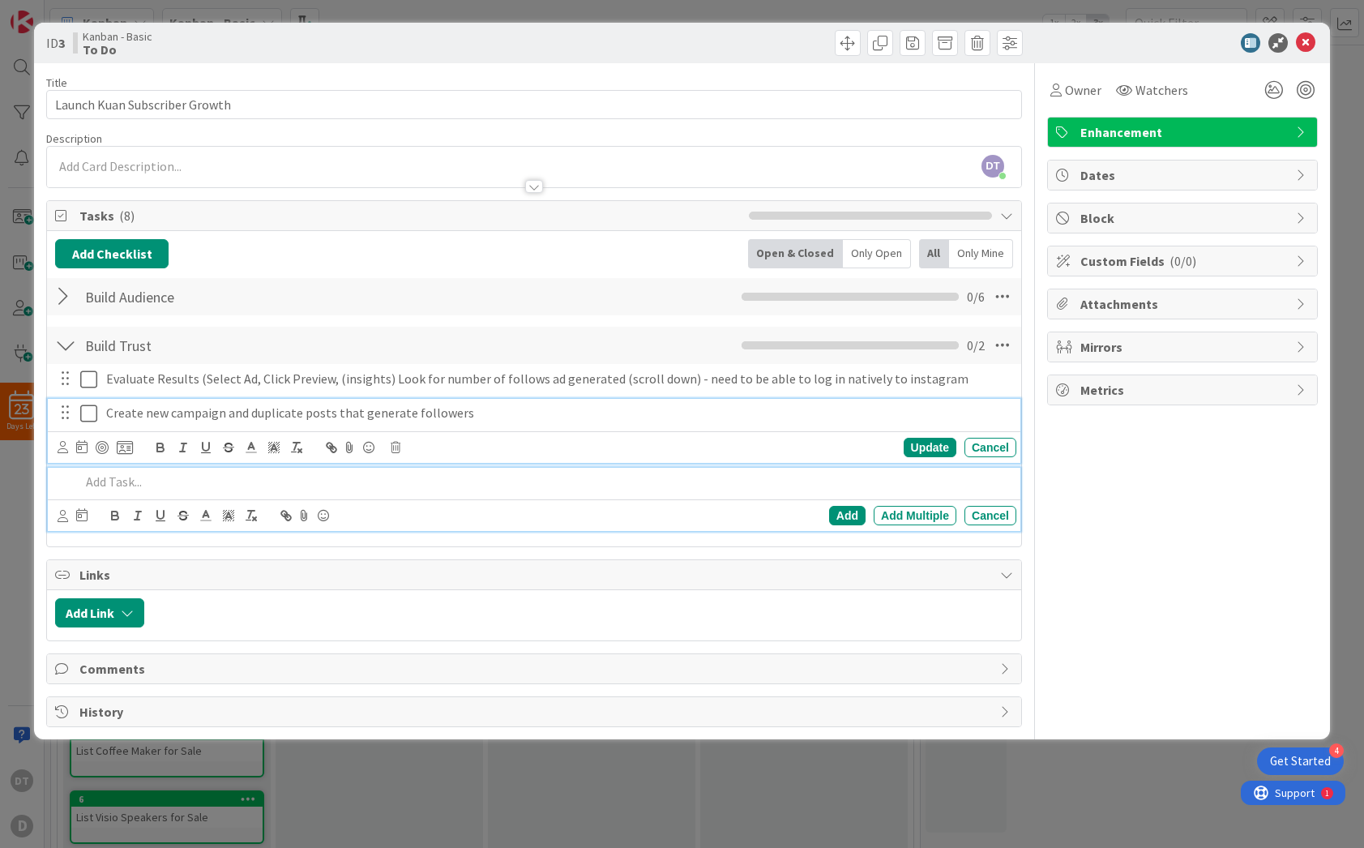
click at [218, 413] on p "Create new campaign and duplicate posts that generate followers" at bounding box center [557, 413] width 903 height 19
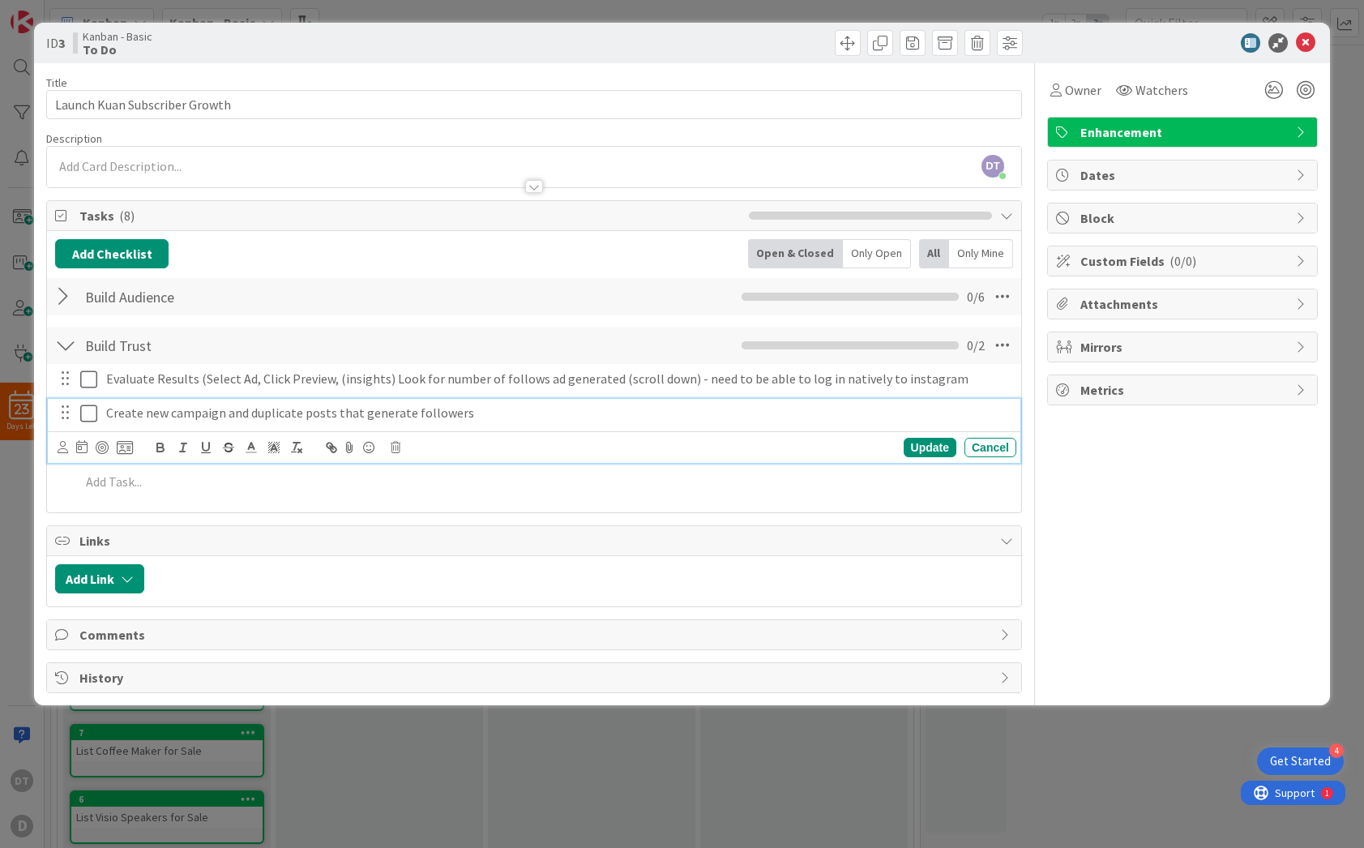
drag, startPoint x: 222, startPoint y: 417, endPoint x: 244, endPoint y: 417, distance: 21.9
click at [227, 417] on p "Create new campaign and duplicate posts that generate followers" at bounding box center [557, 413] width 903 height 19
click at [691, 414] on p "Create new campaign (use existing campaign once created) and duplicate posts th…" at bounding box center [557, 413] width 903 height 19
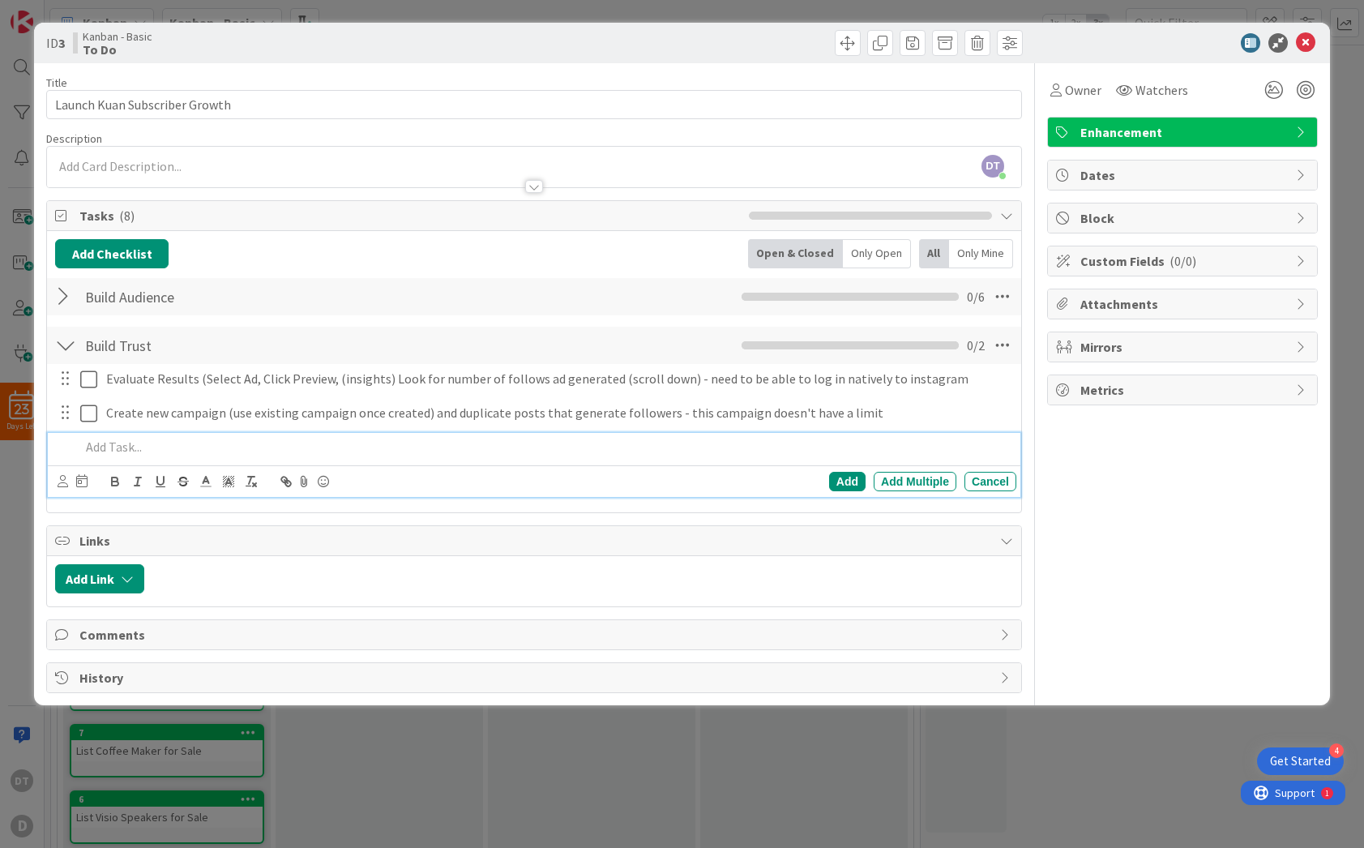
click at [137, 447] on p at bounding box center [545, 447] width 930 height 19
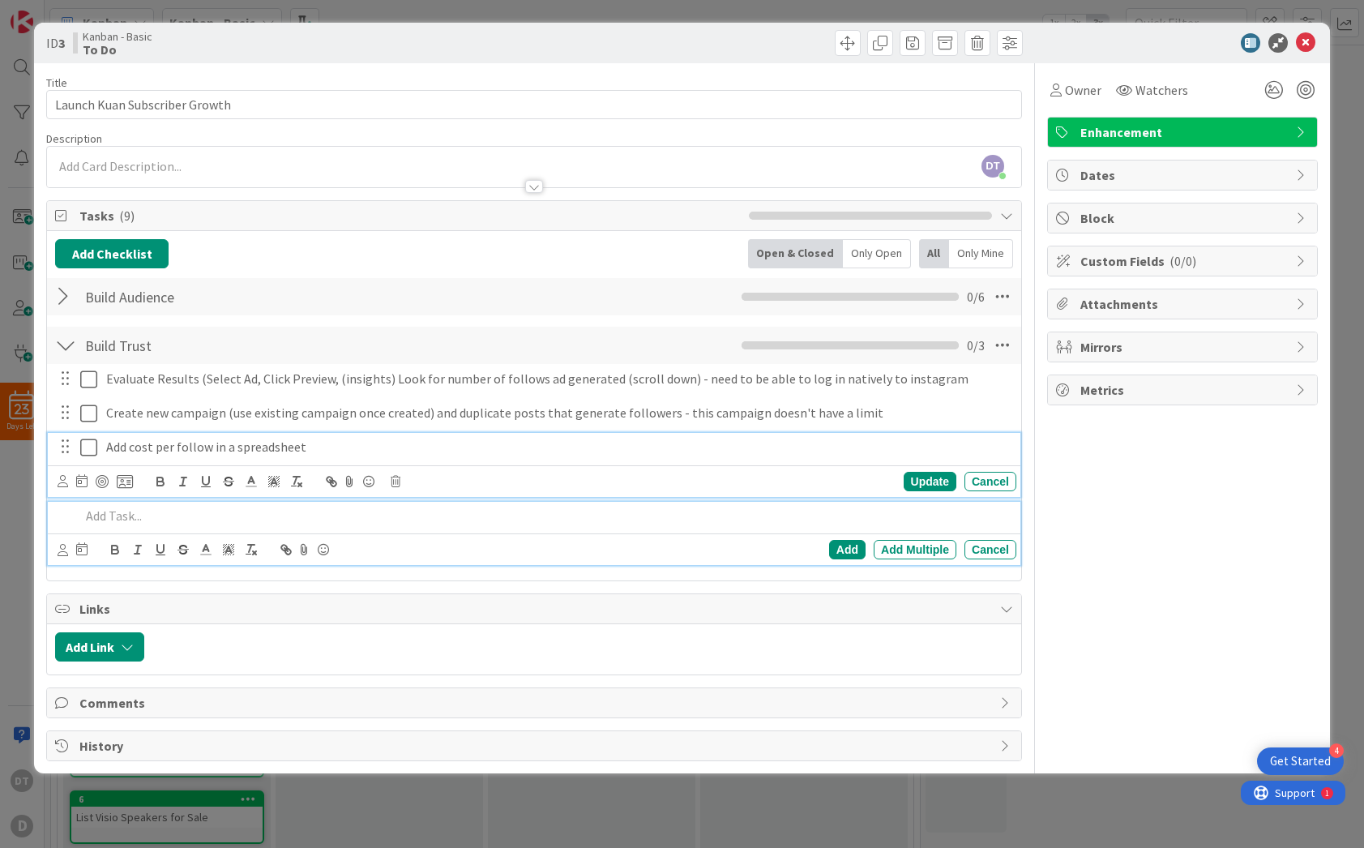
click at [317, 446] on p "Add cost per follow in a spreadsheet" at bounding box center [557, 447] width 903 height 19
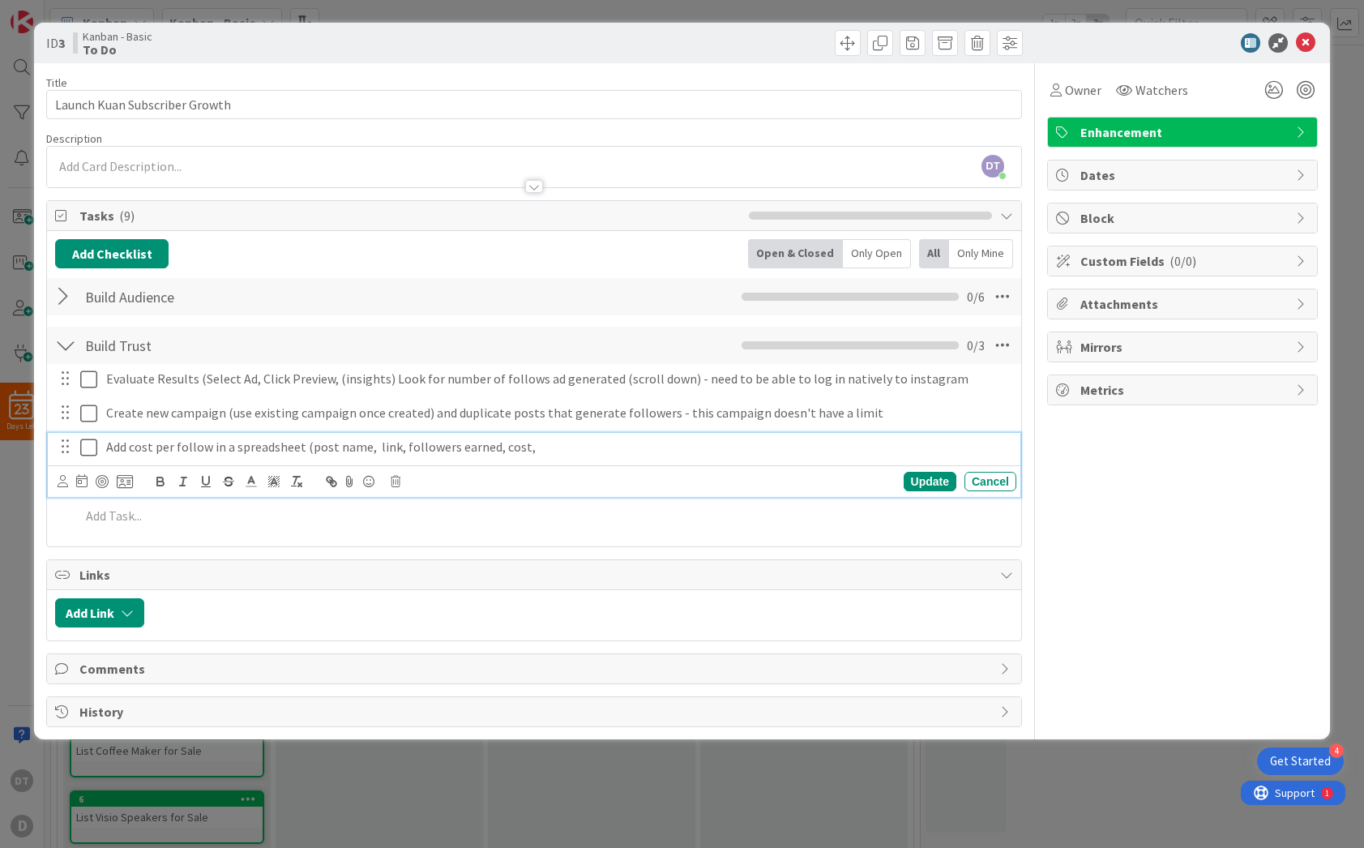
click at [503, 445] on p "Add cost per follow in a spreadsheet (post name, link, followers earned, cost," at bounding box center [557, 447] width 903 height 19
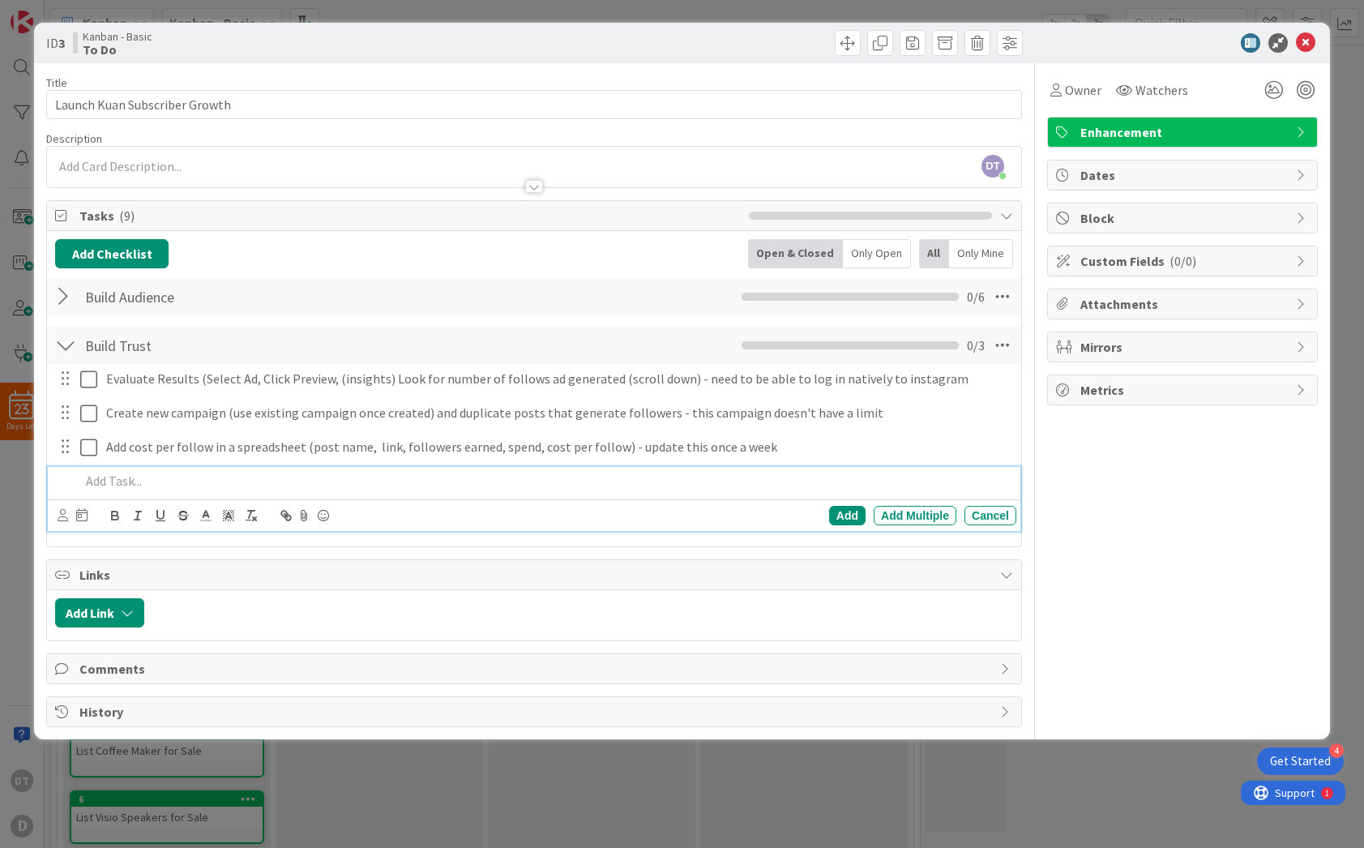
click at [130, 476] on p at bounding box center [545, 481] width 930 height 19
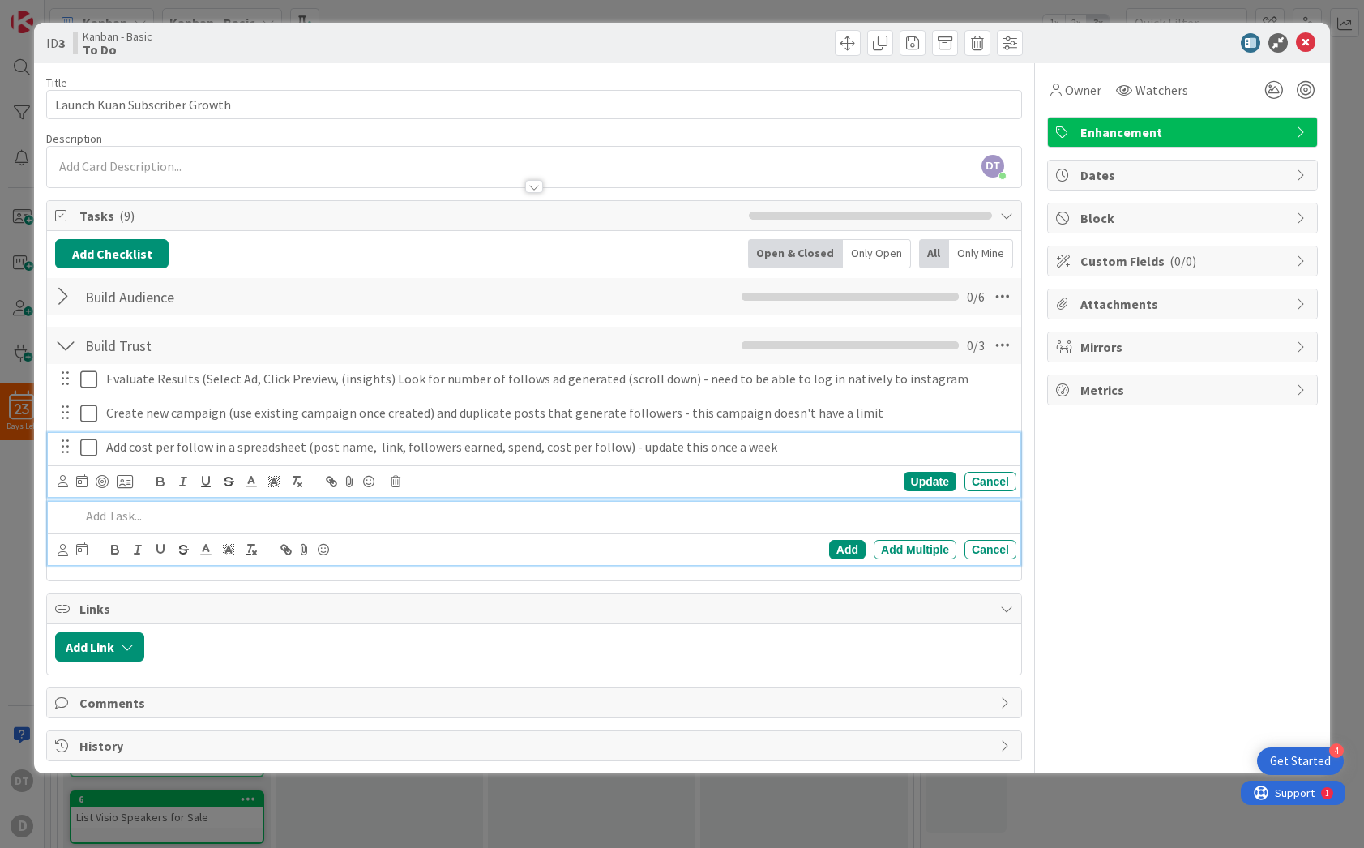
click at [807, 452] on p "Add cost per follow in a spreadsheet (post name, link, followers earned, spend,…" at bounding box center [557, 447] width 903 height 19
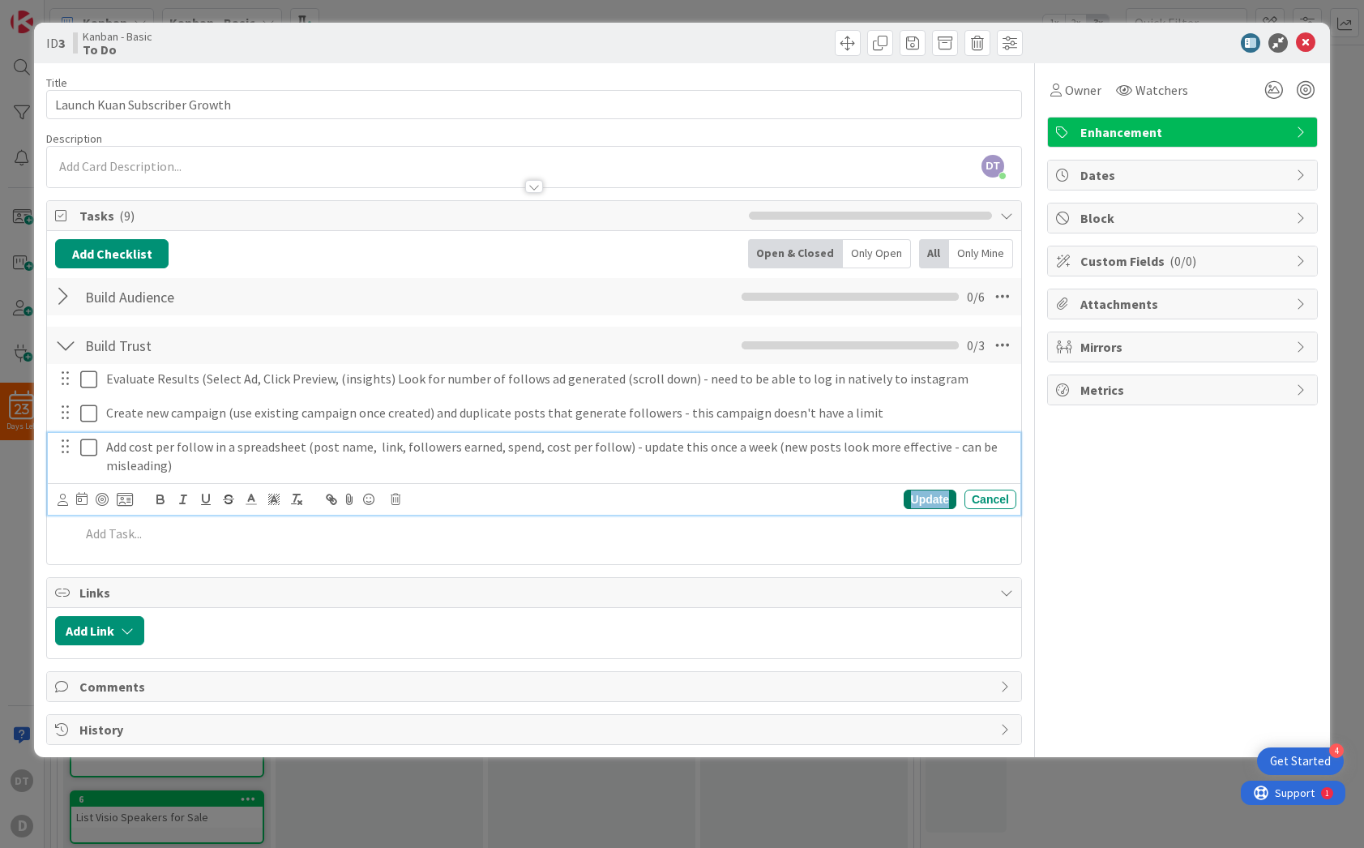
click at [928, 497] on div "Update" at bounding box center [930, 499] width 53 height 19
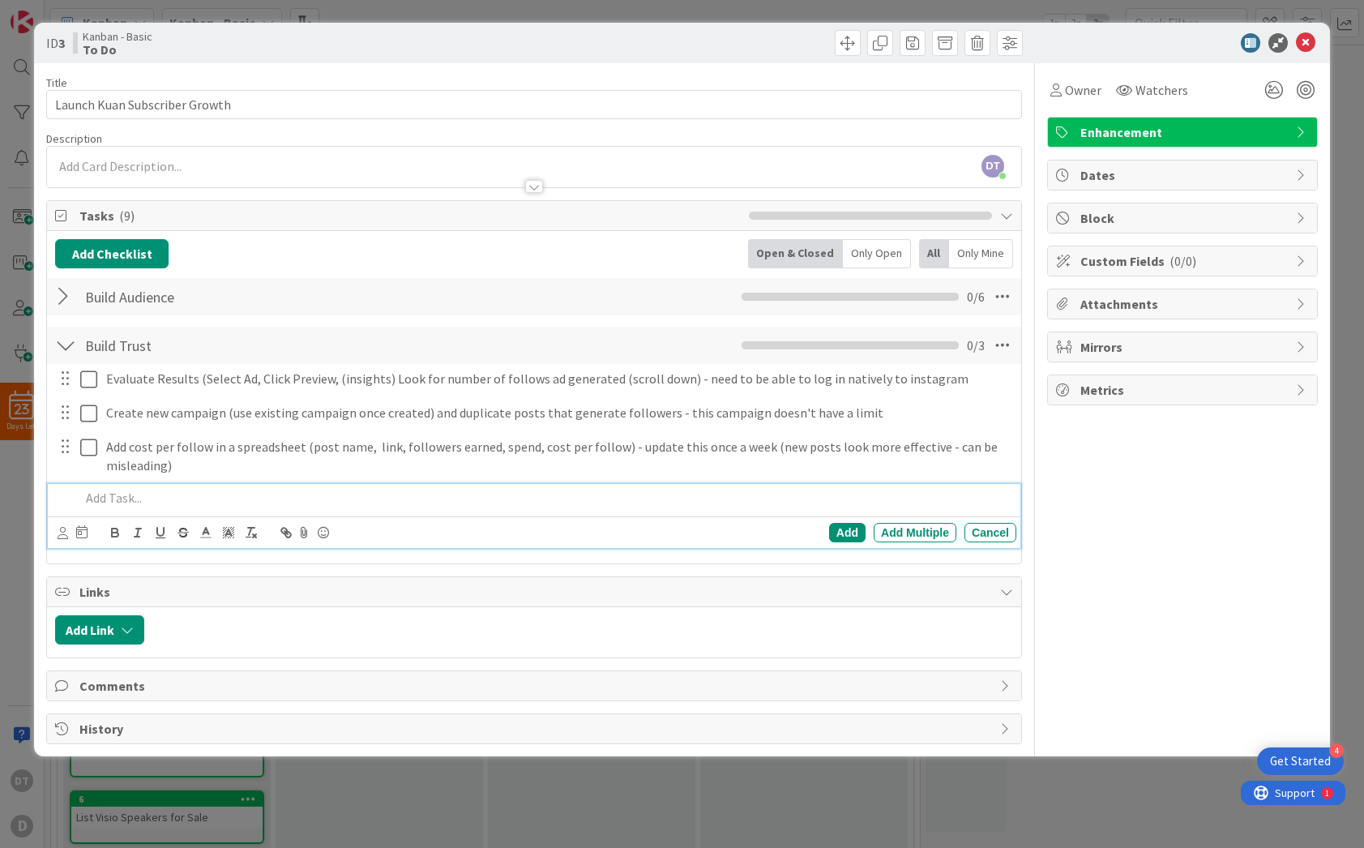
click at [138, 498] on p at bounding box center [545, 498] width 930 height 19
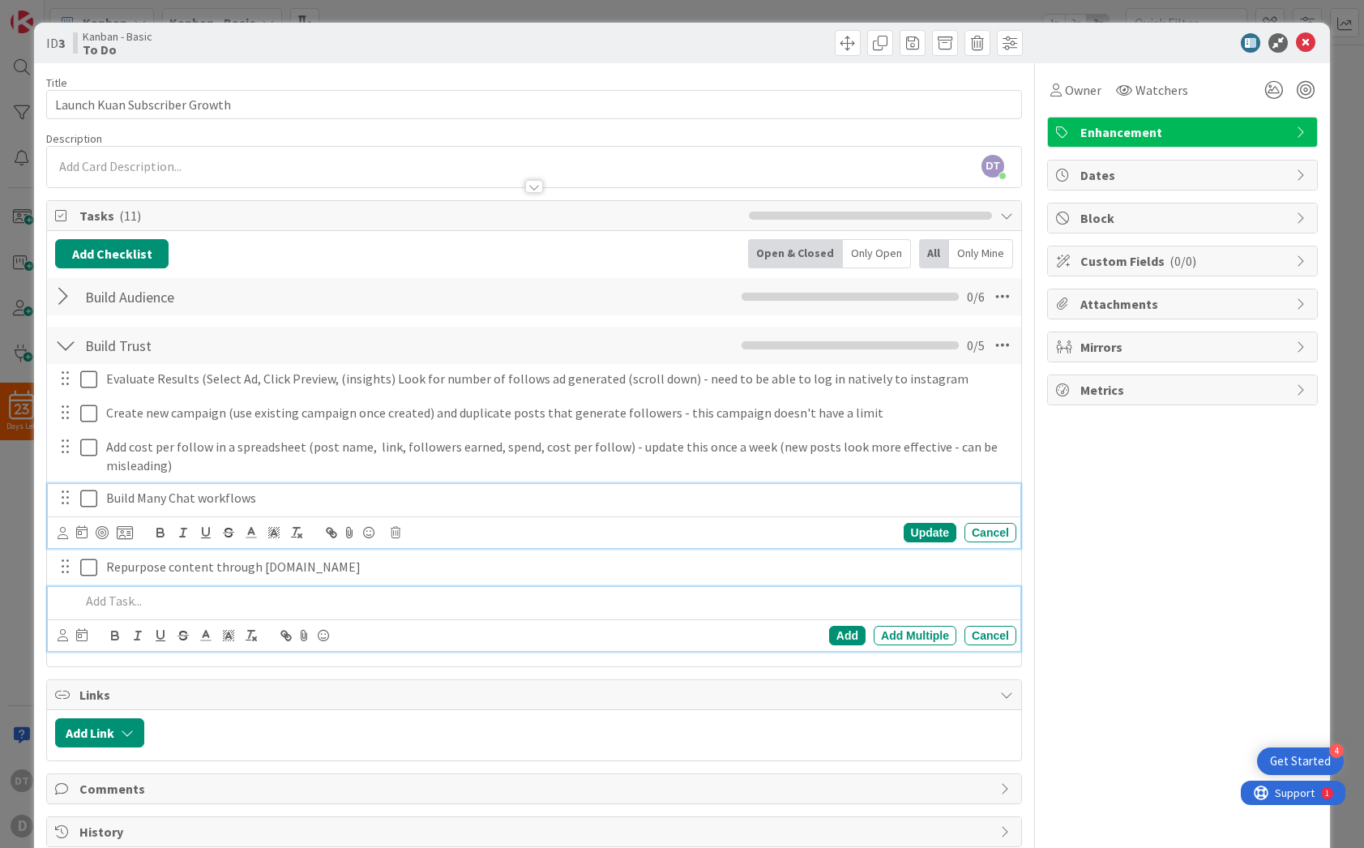
click at [284, 495] on p "Build Many Chat workflows" at bounding box center [557, 498] width 903 height 19
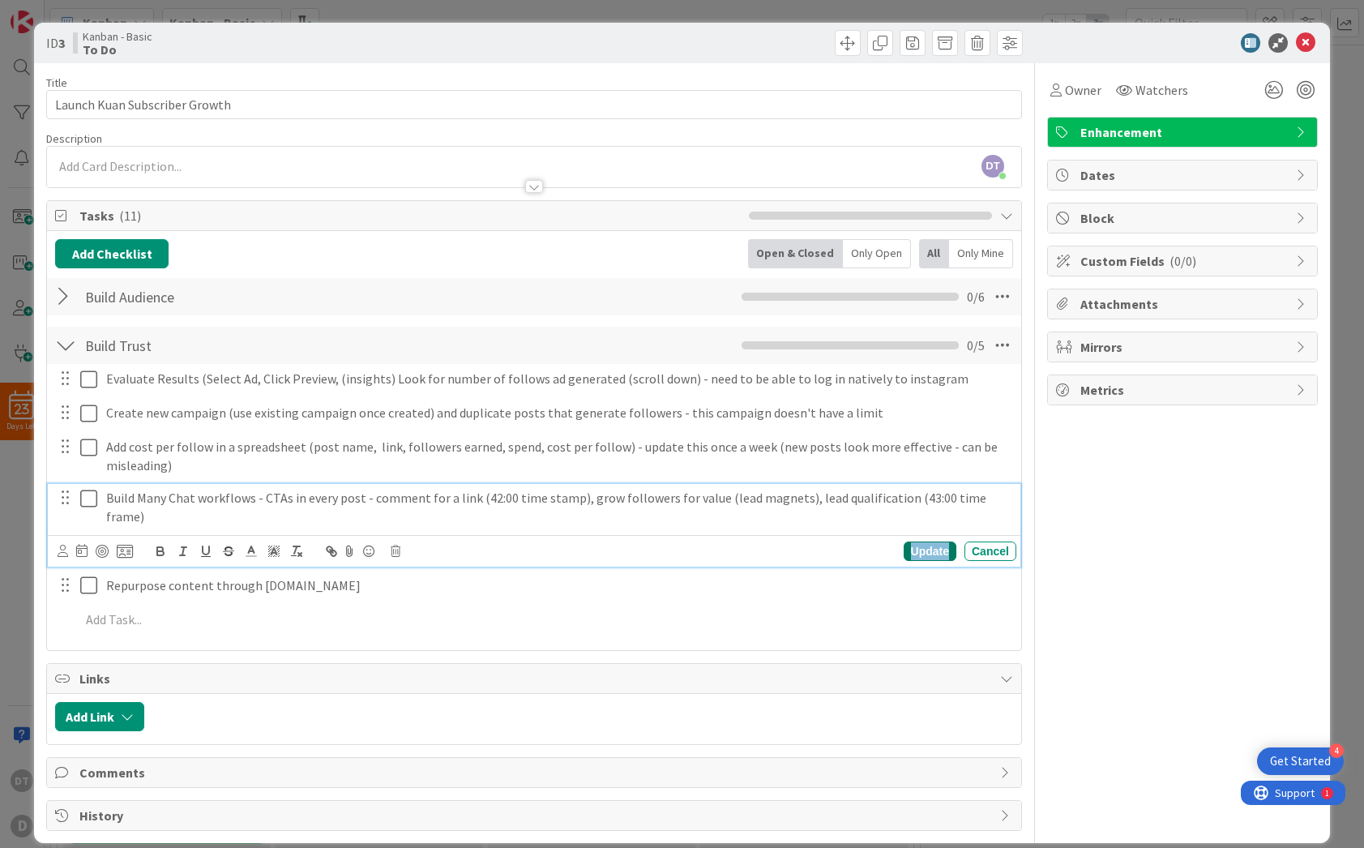
click at [919, 541] on div "Update" at bounding box center [930, 550] width 53 height 19
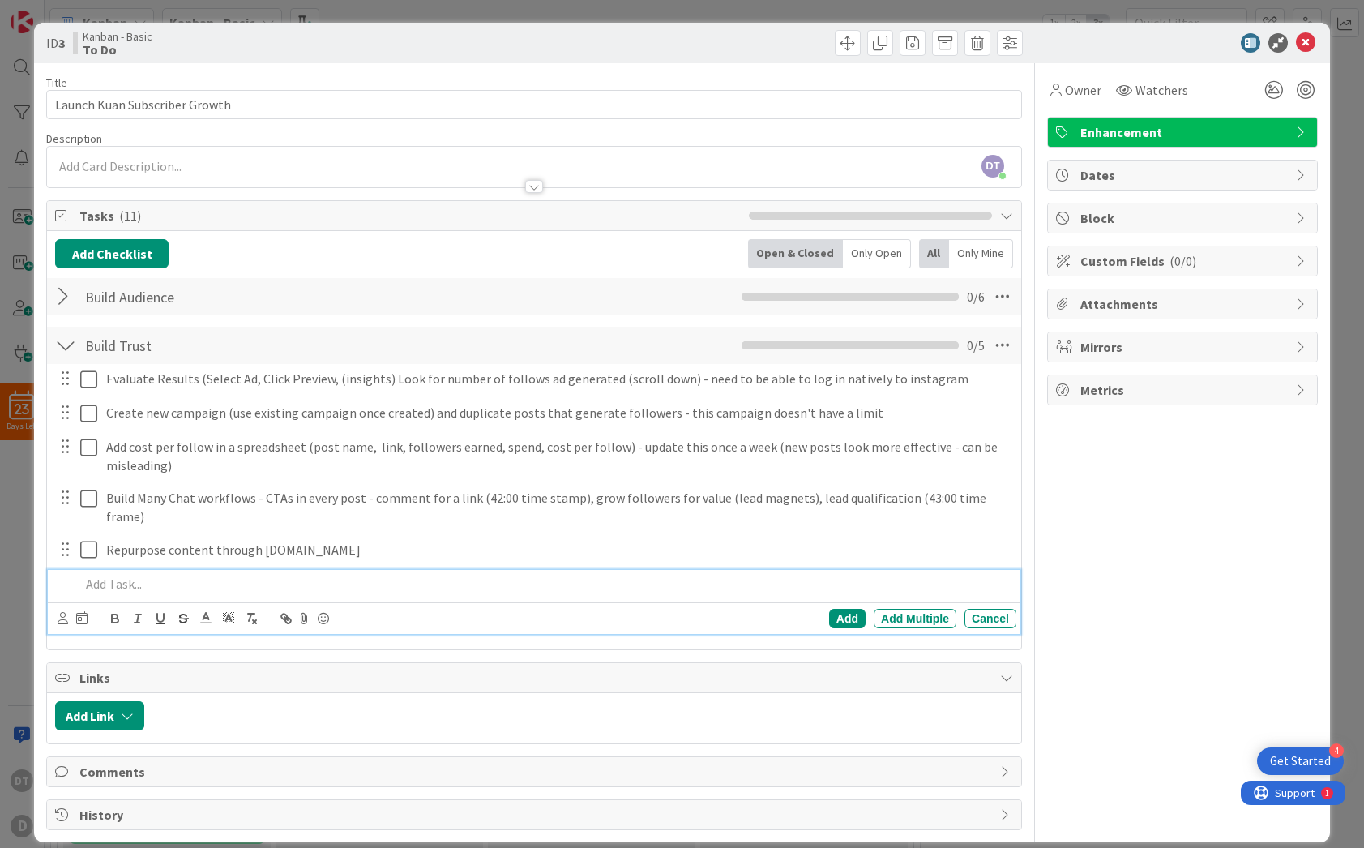
click at [172, 575] on p at bounding box center [545, 584] width 930 height 19
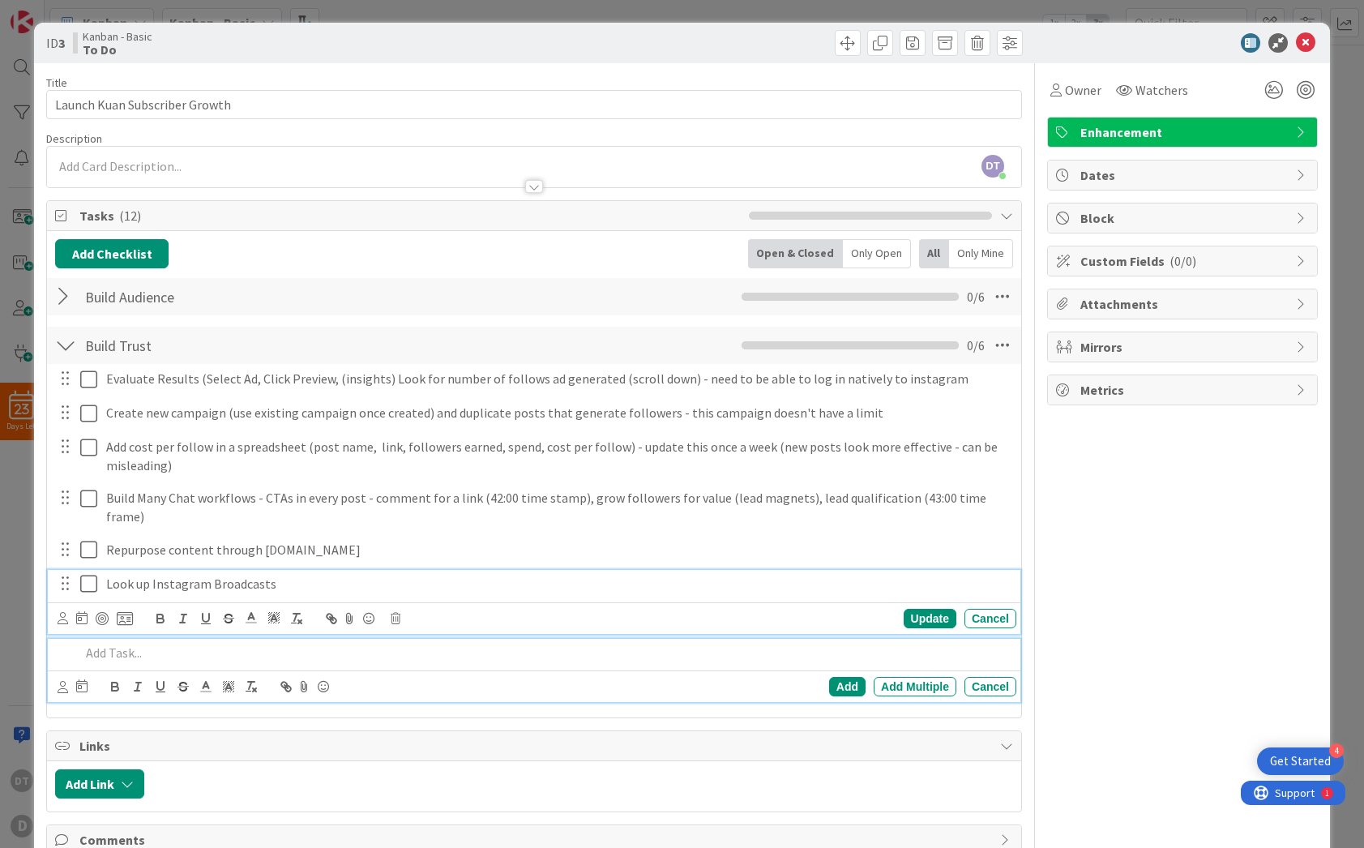
click at [292, 575] on p "Look up Instagram Broadcasts" at bounding box center [557, 584] width 903 height 19
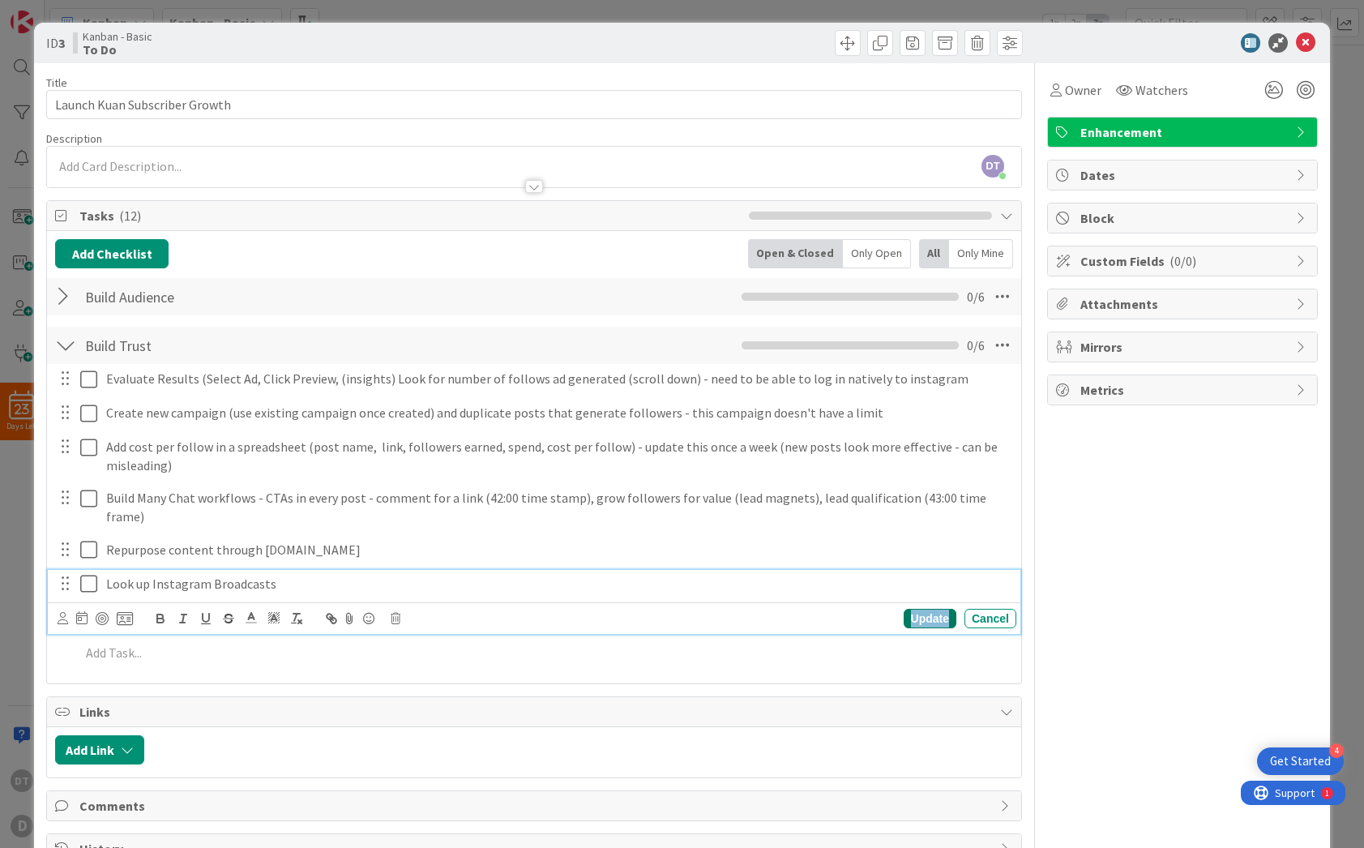
click at [920, 609] on div "Update" at bounding box center [930, 618] width 53 height 19
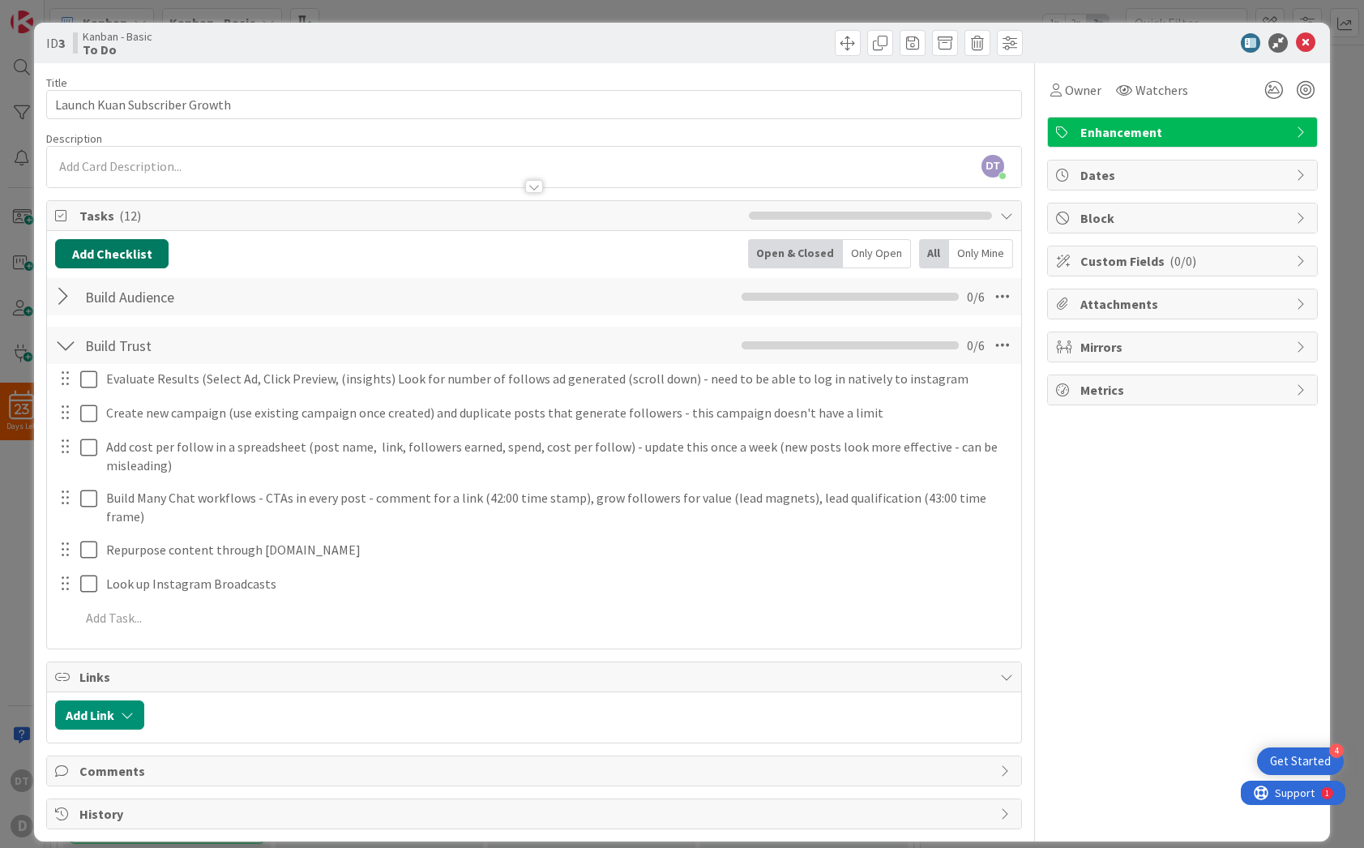
click at [110, 252] on button "Add Checklist" at bounding box center [111, 253] width 113 height 29
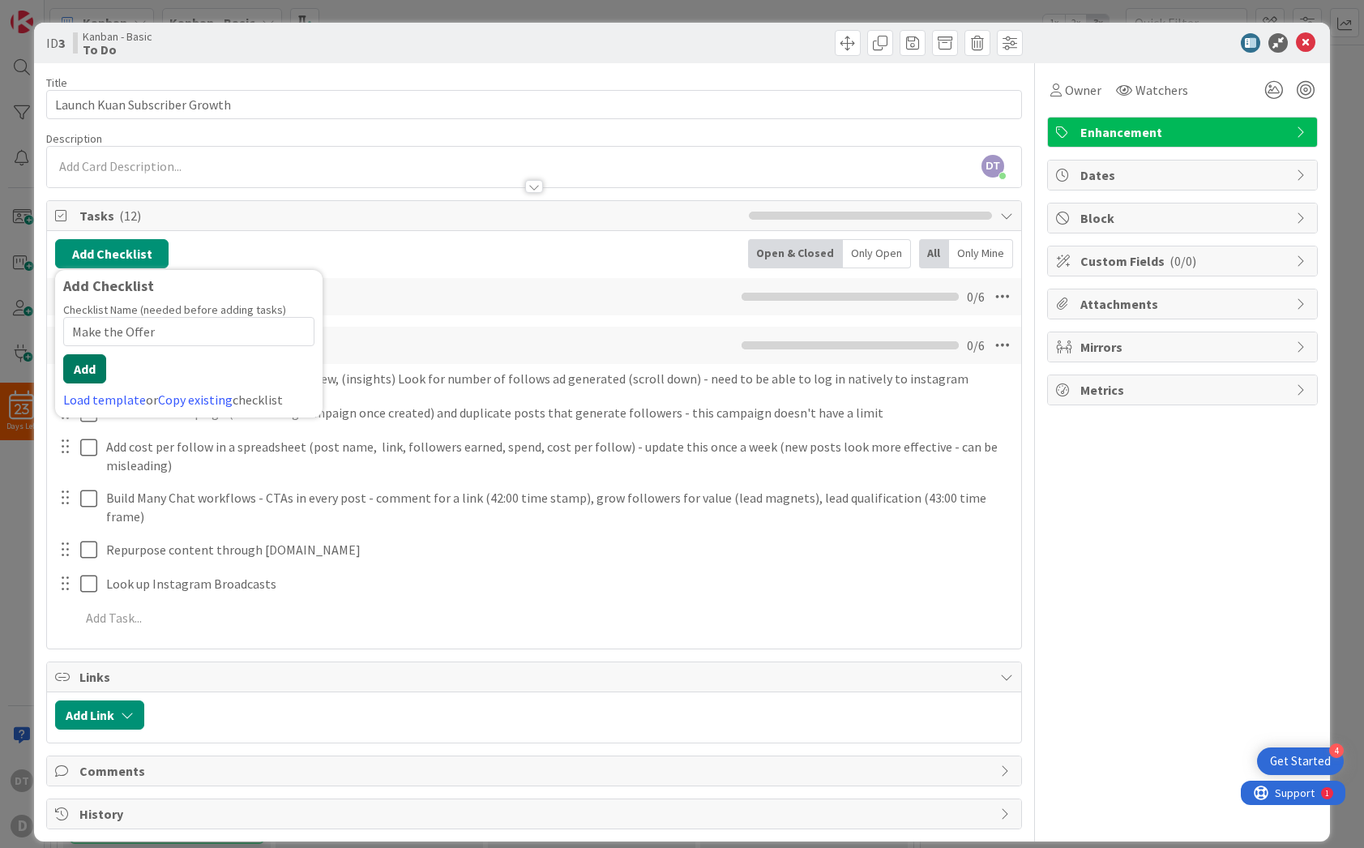
type input "Make the Offer"
click at [92, 368] on button "Add" at bounding box center [84, 368] width 43 height 29
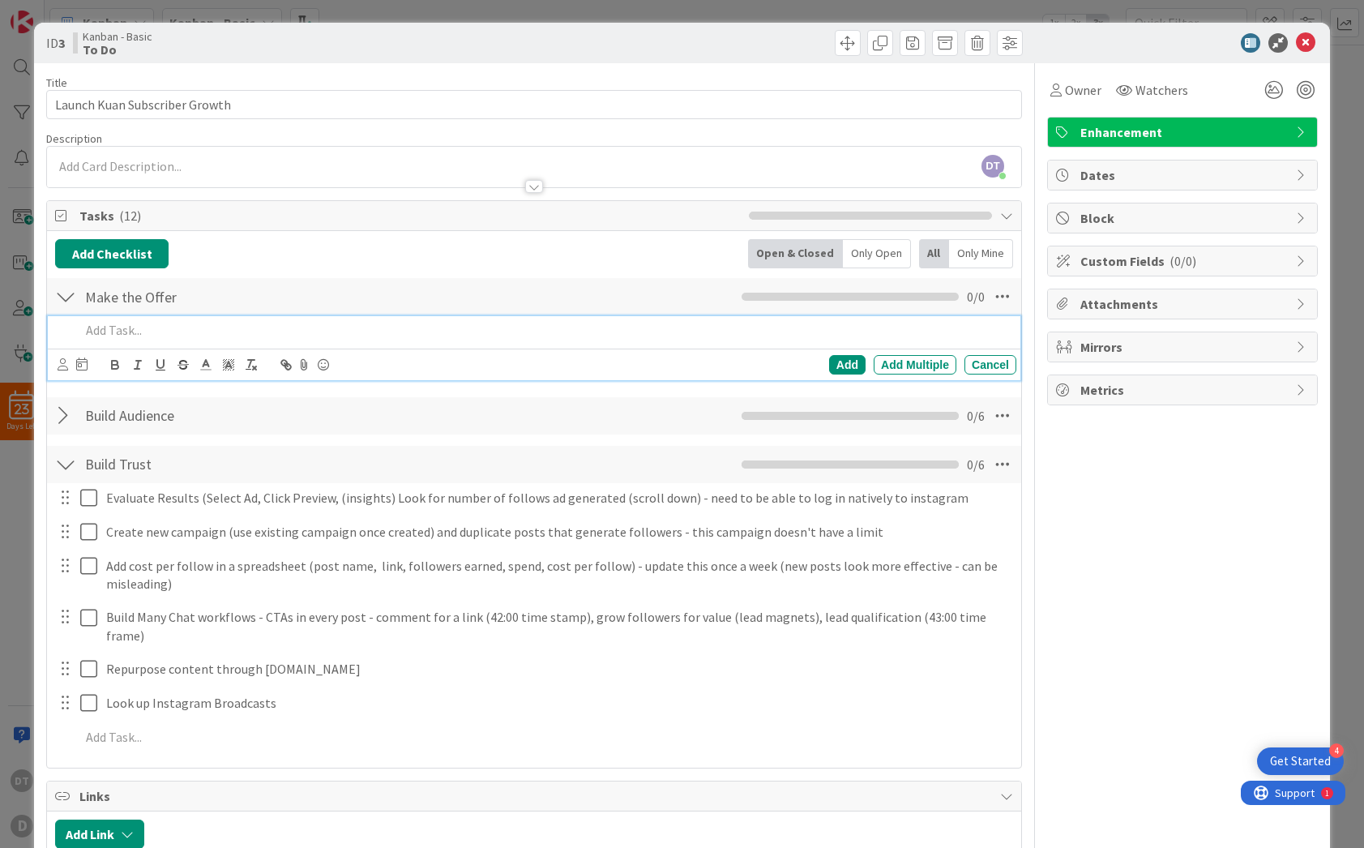
click at [65, 296] on div at bounding box center [65, 296] width 21 height 29
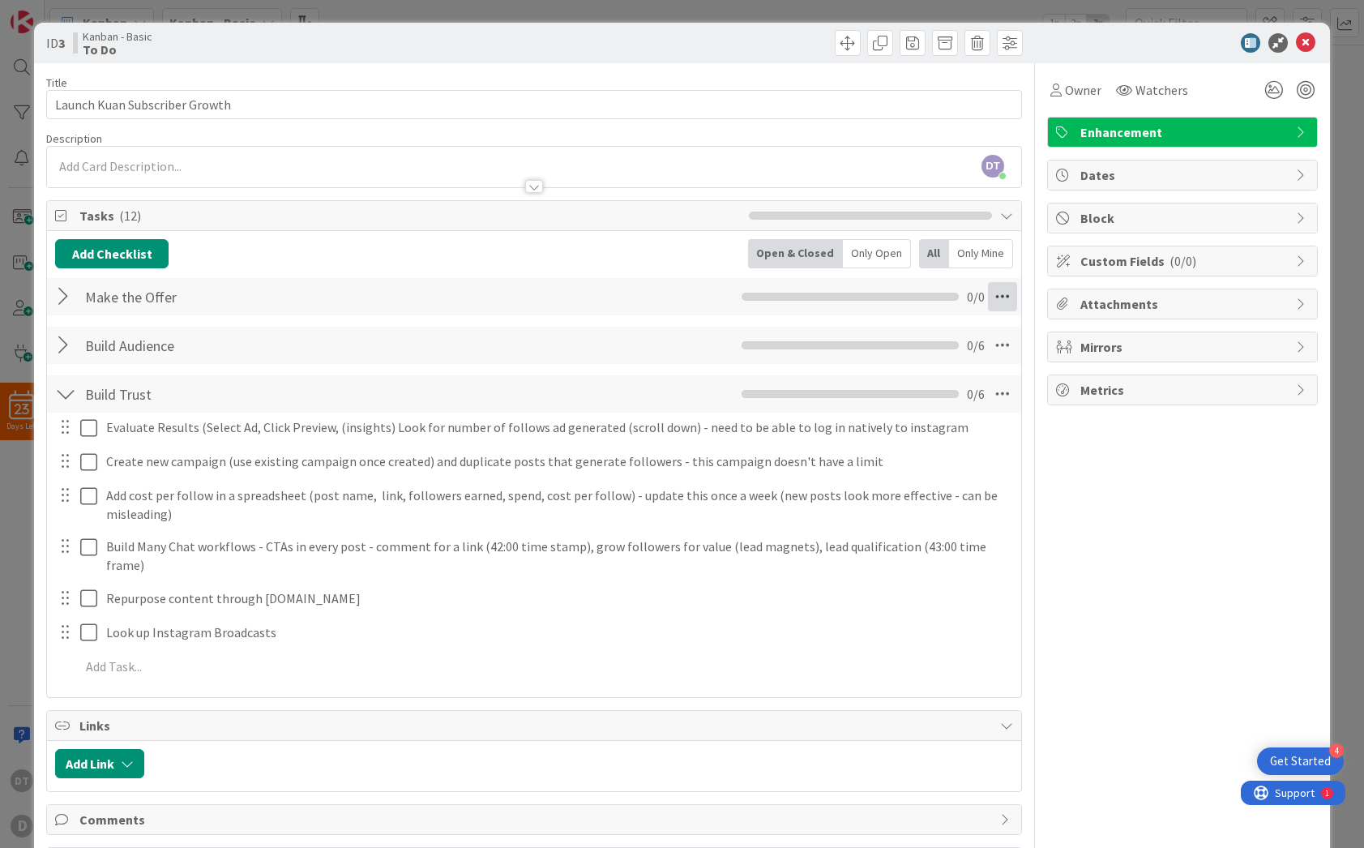
click at [996, 294] on icon at bounding box center [1002, 296] width 29 height 29
click at [869, 327] on link "Move Down" at bounding box center [891, 333] width 243 height 24
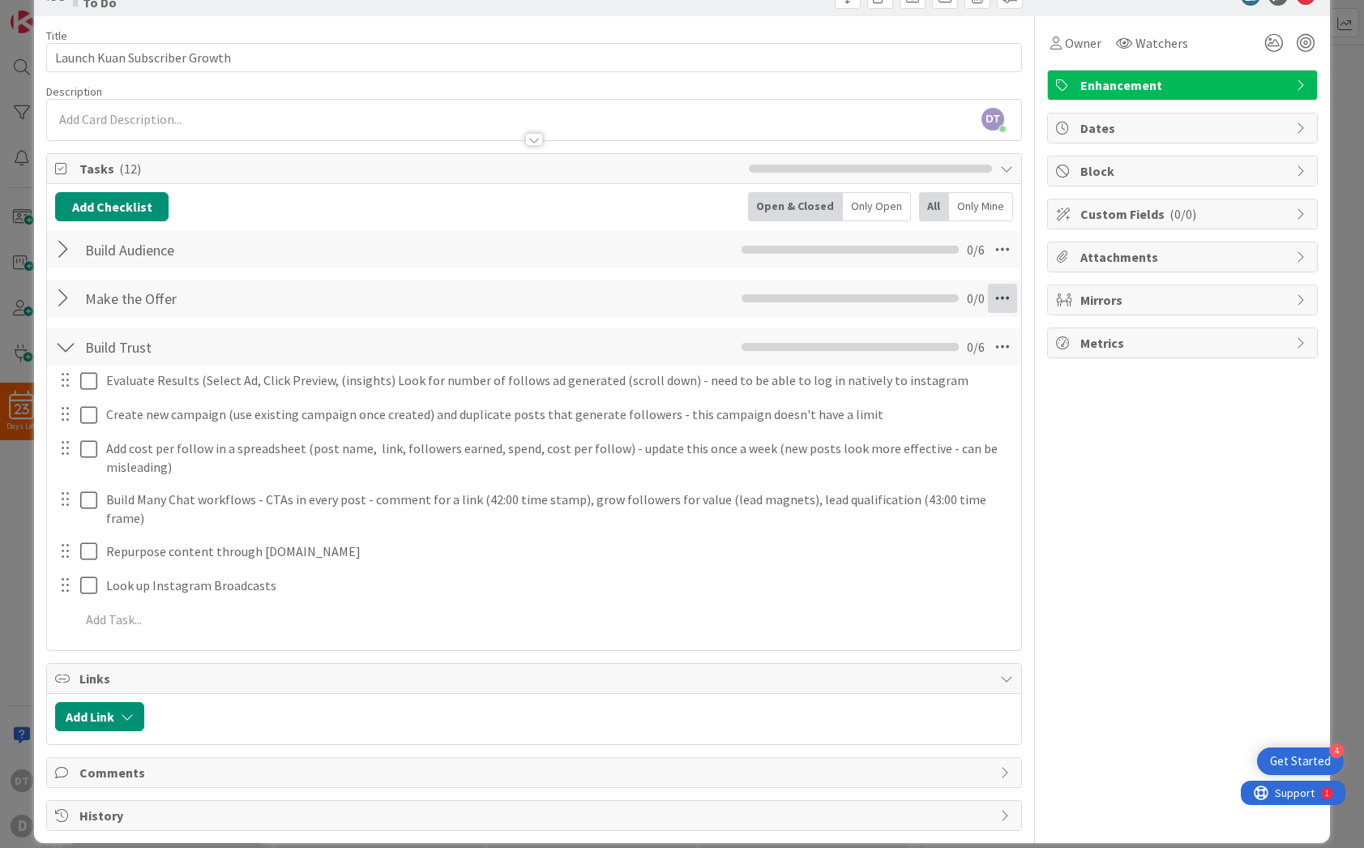
click at [995, 297] on icon at bounding box center [1002, 298] width 29 height 29
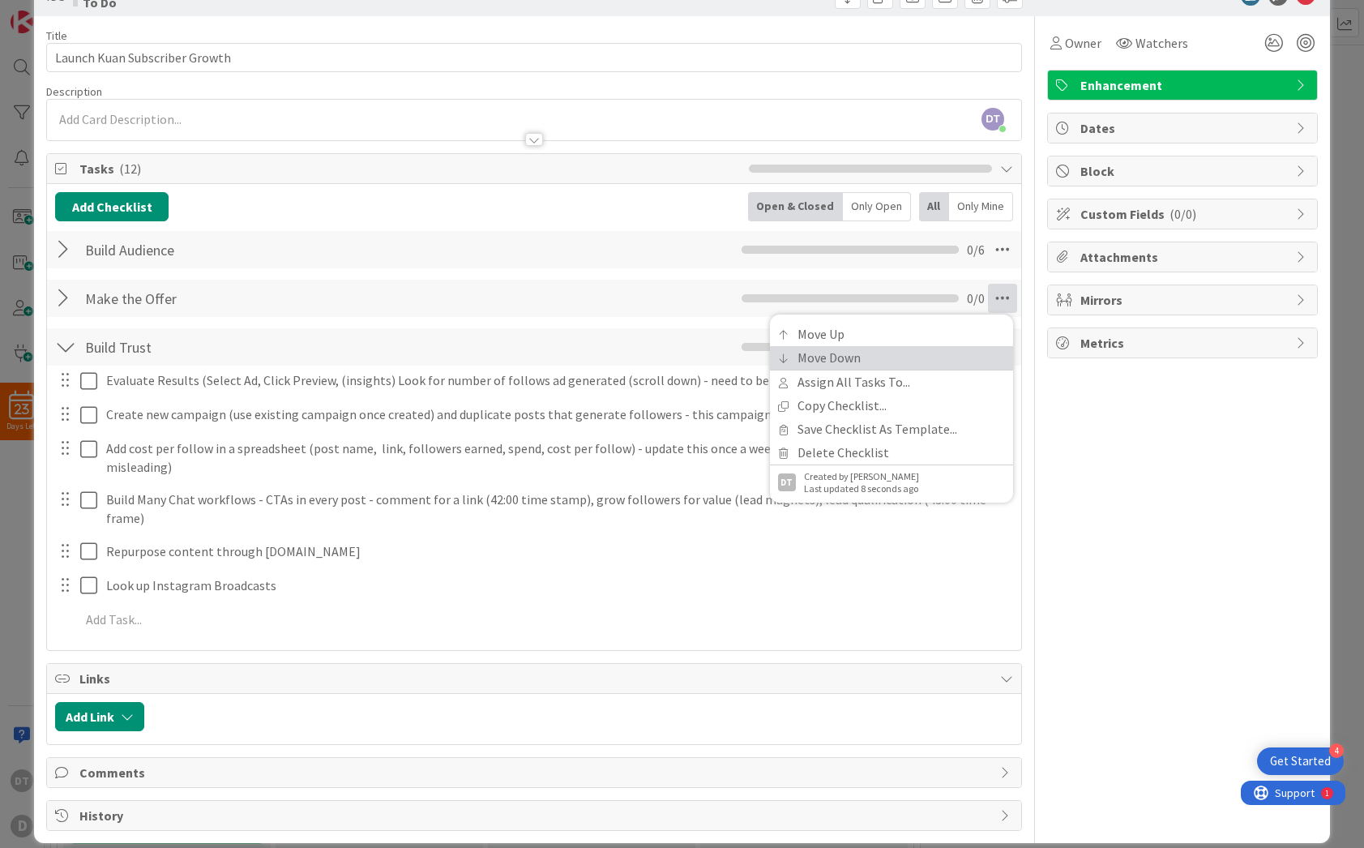
click at [948, 353] on link "Move Down" at bounding box center [891, 358] width 243 height 24
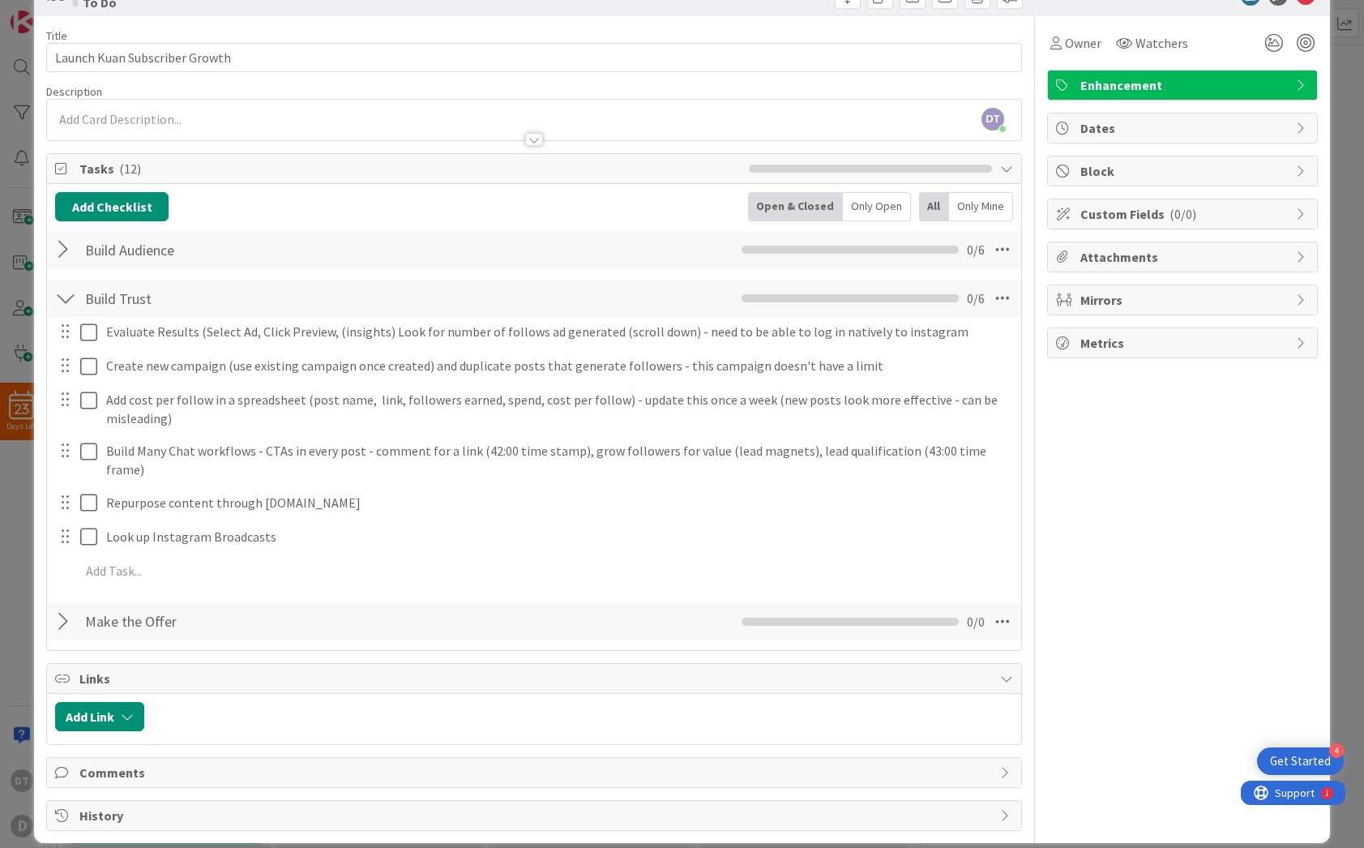
click at [67, 607] on div at bounding box center [65, 621] width 21 height 29
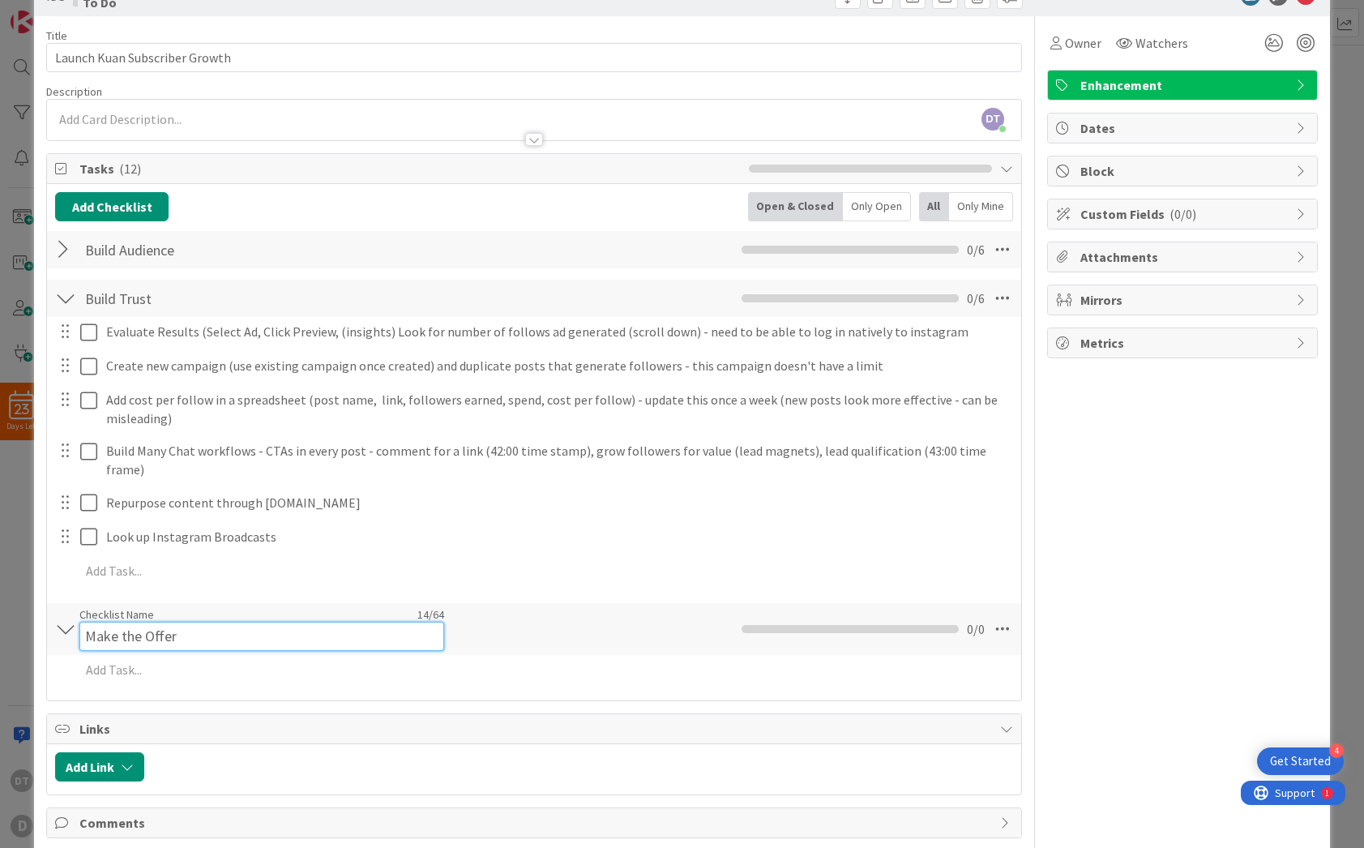
click at [190, 607] on div "Checklist Name 14 / 64 Make the Offer" at bounding box center [261, 629] width 365 height 44
type input "Make the Offer - Scale Ads"
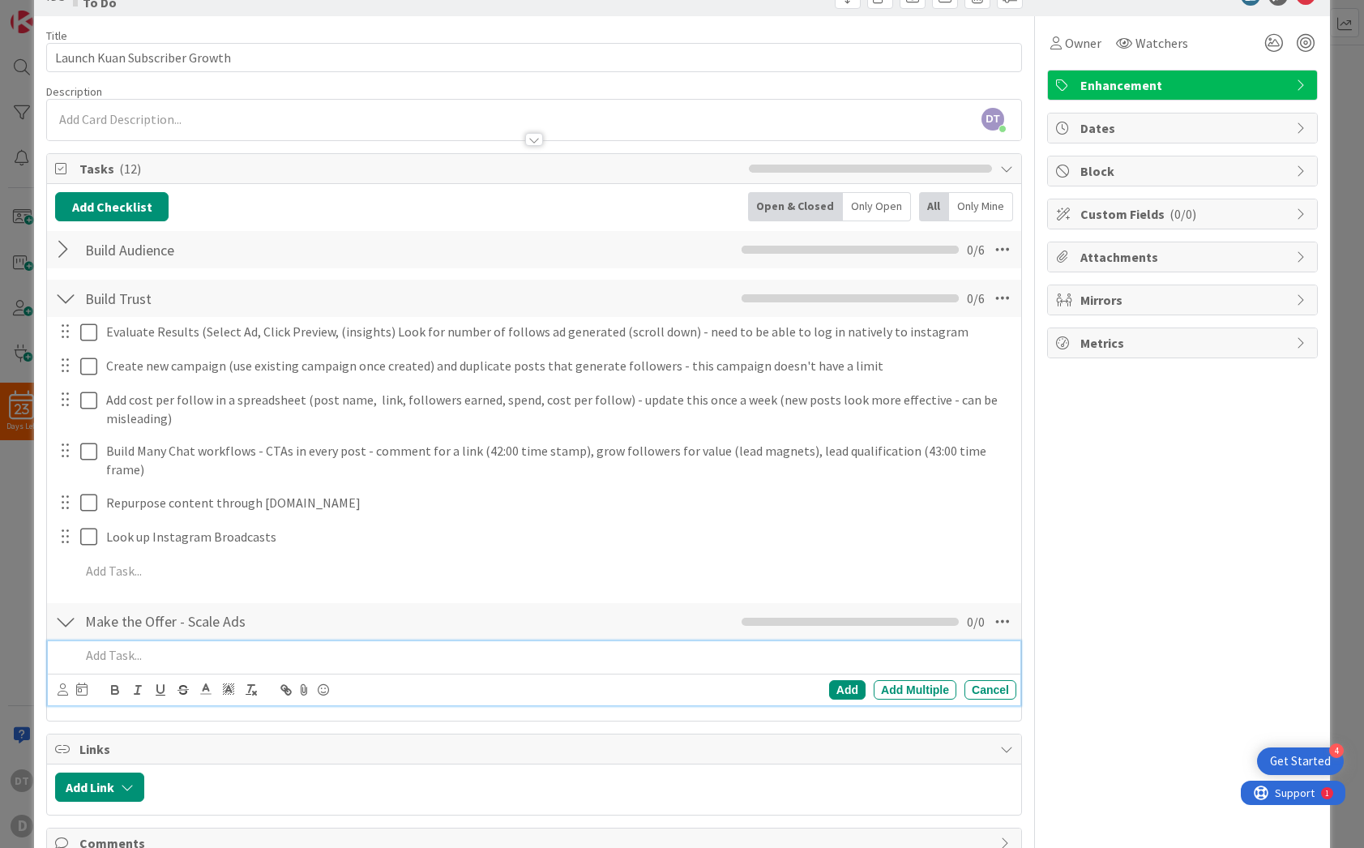
click at [155, 651] on div at bounding box center [545, 655] width 943 height 28
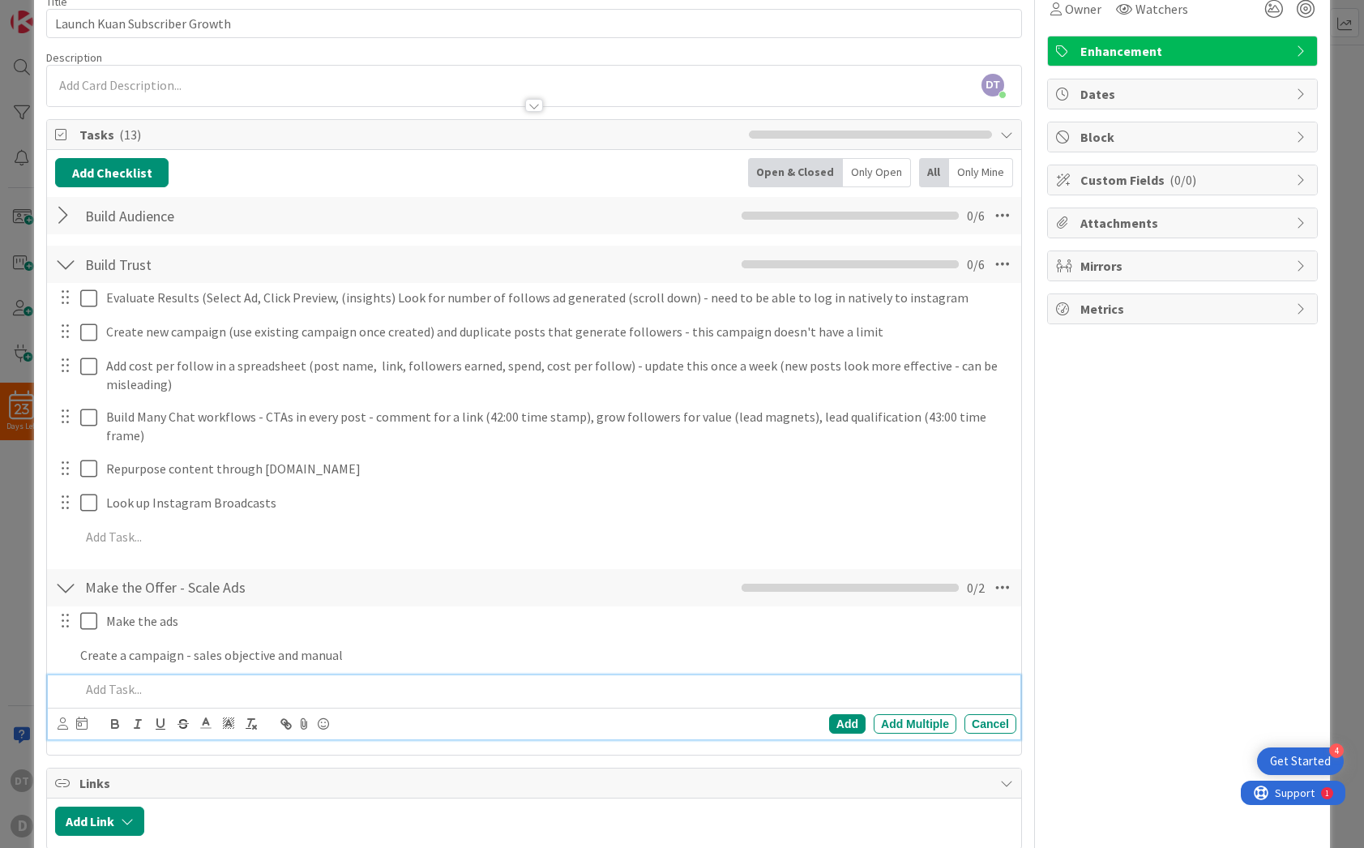
scroll to position [115, 0]
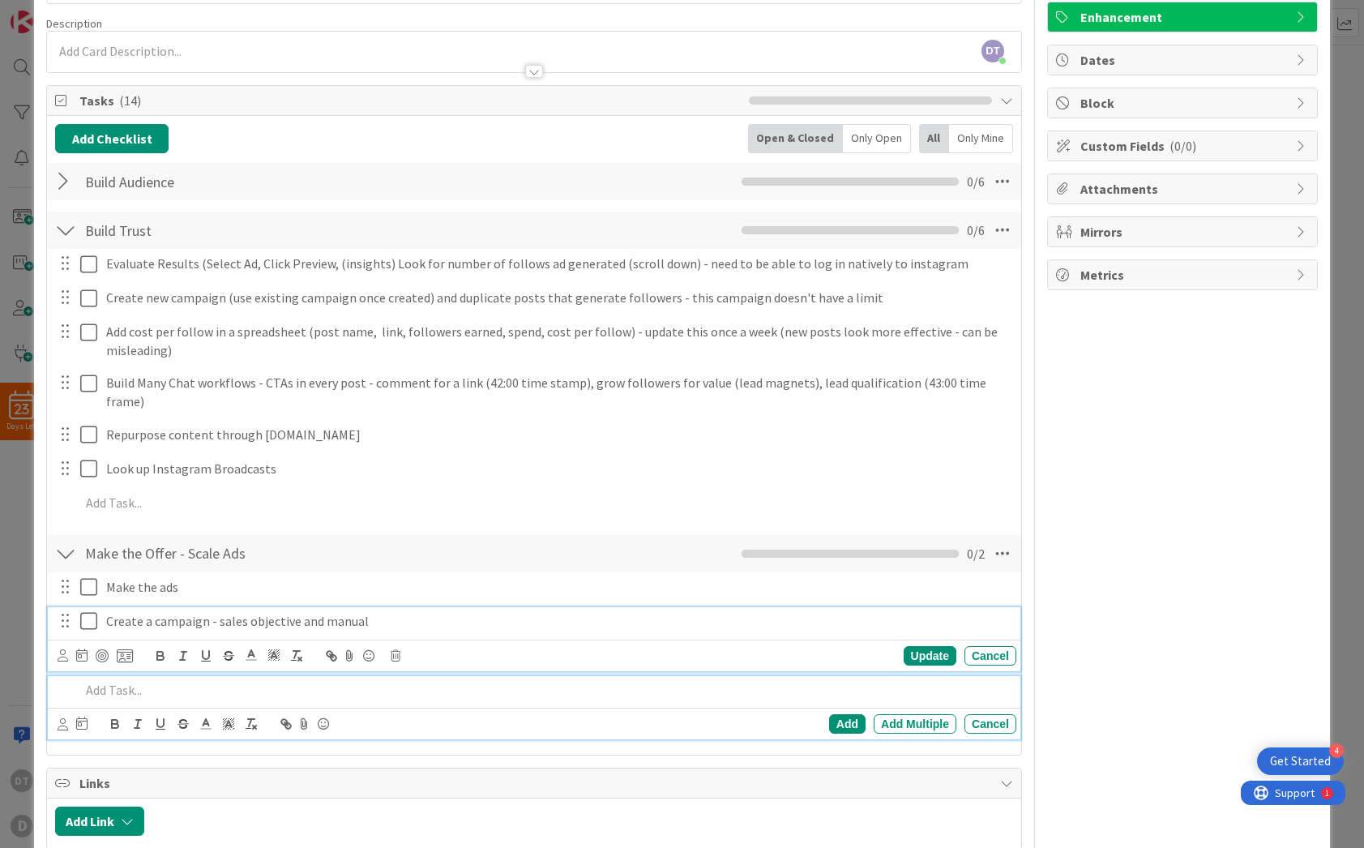
click at [225, 607] on div "Create a campaign - sales objective and manual Update Cancel" at bounding box center [534, 639] width 973 height 64
click at [225, 648] on icon "button" at bounding box center [228, 655] width 15 height 15
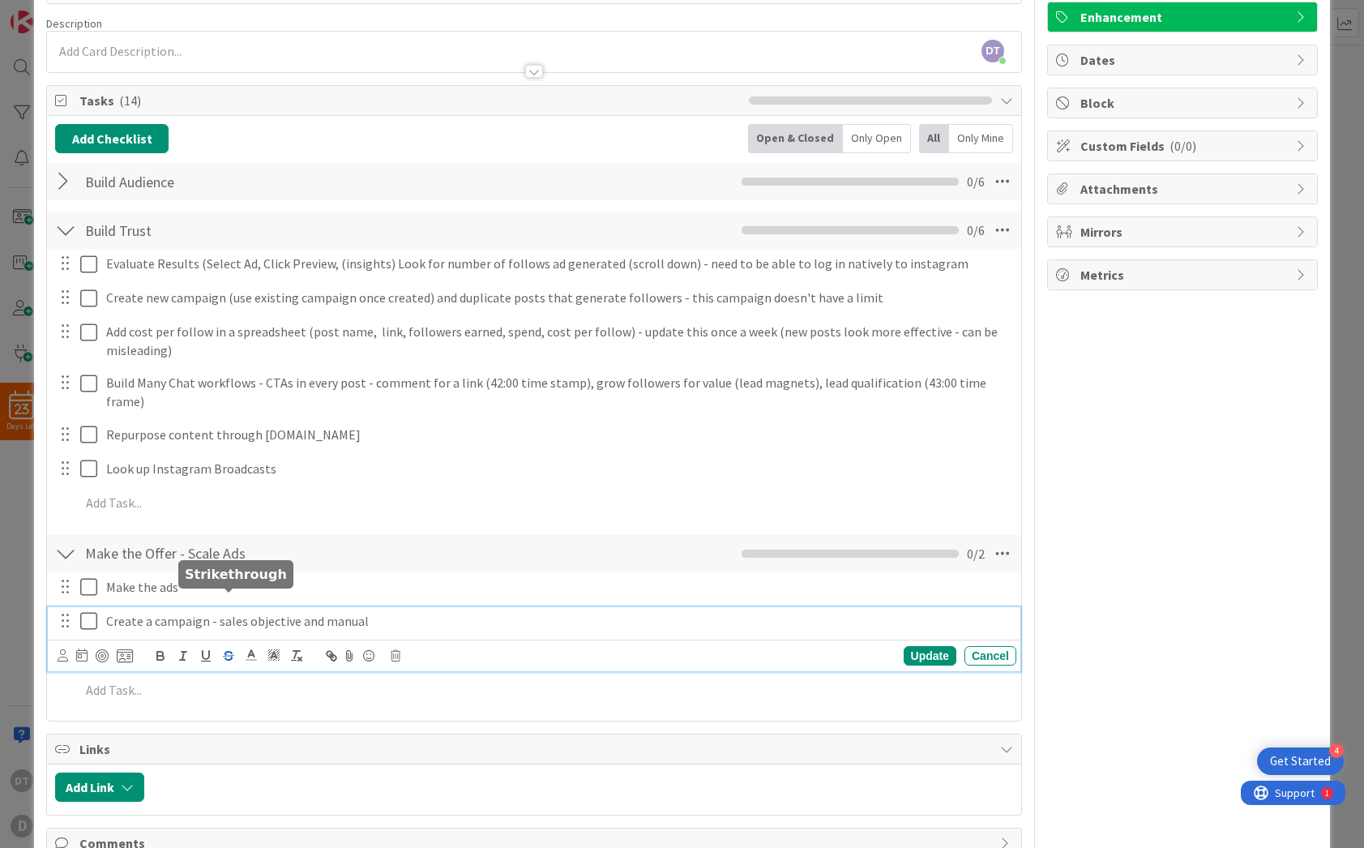
scroll to position [150, 0]
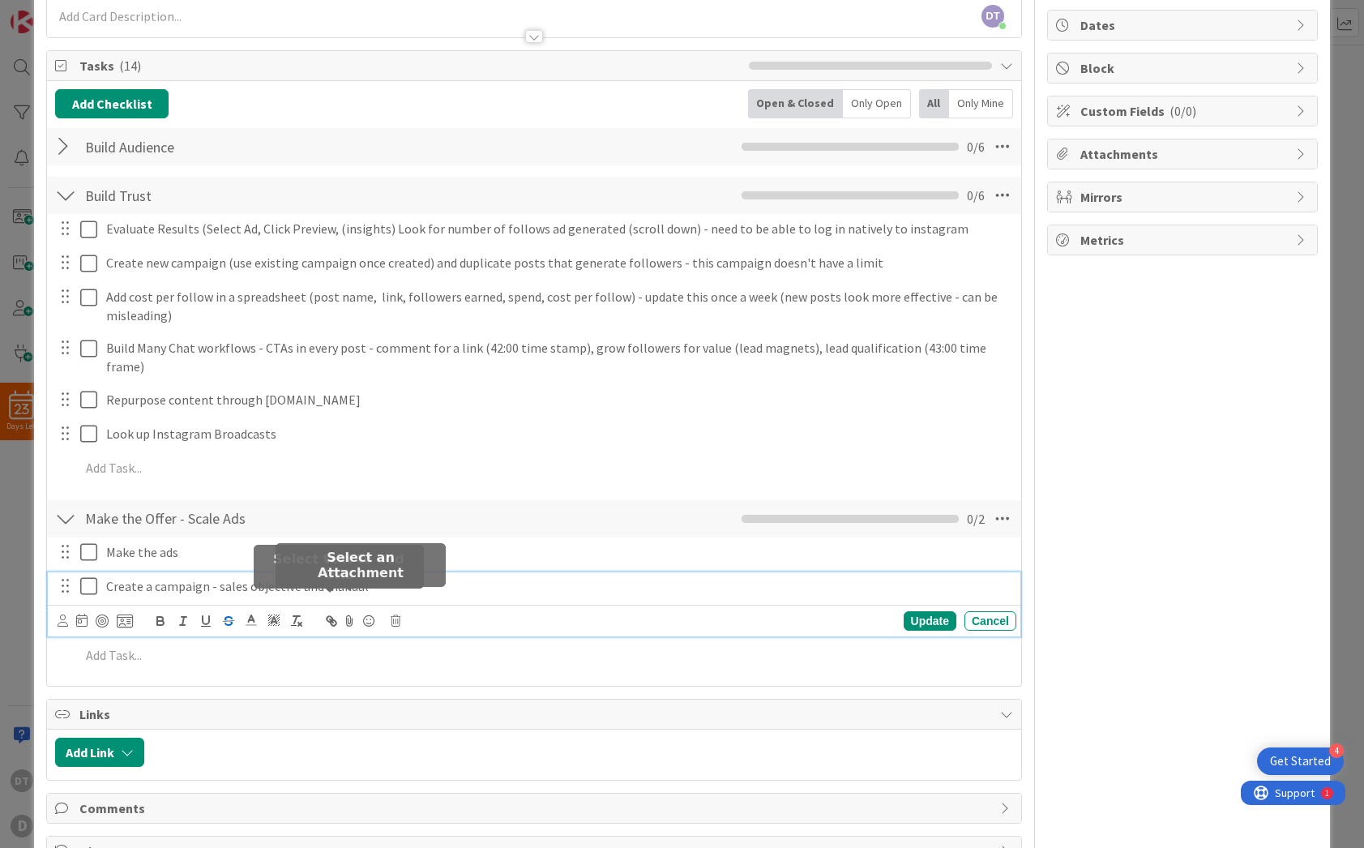
click at [365, 577] on p "Create a campaign - sa ﻿ les objective and manual" at bounding box center [557, 586] width 903 height 19
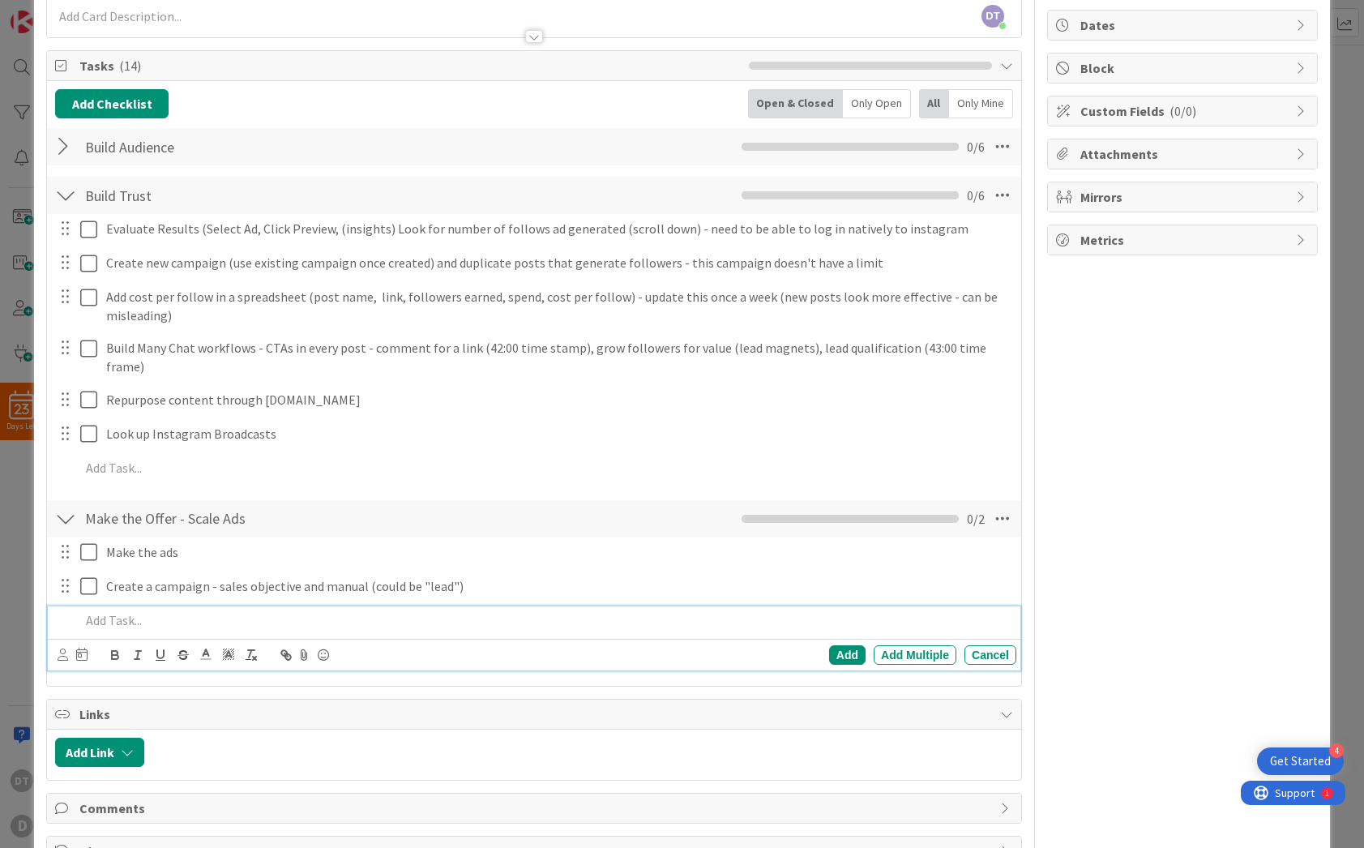
click at [115, 611] on p at bounding box center [545, 620] width 930 height 19
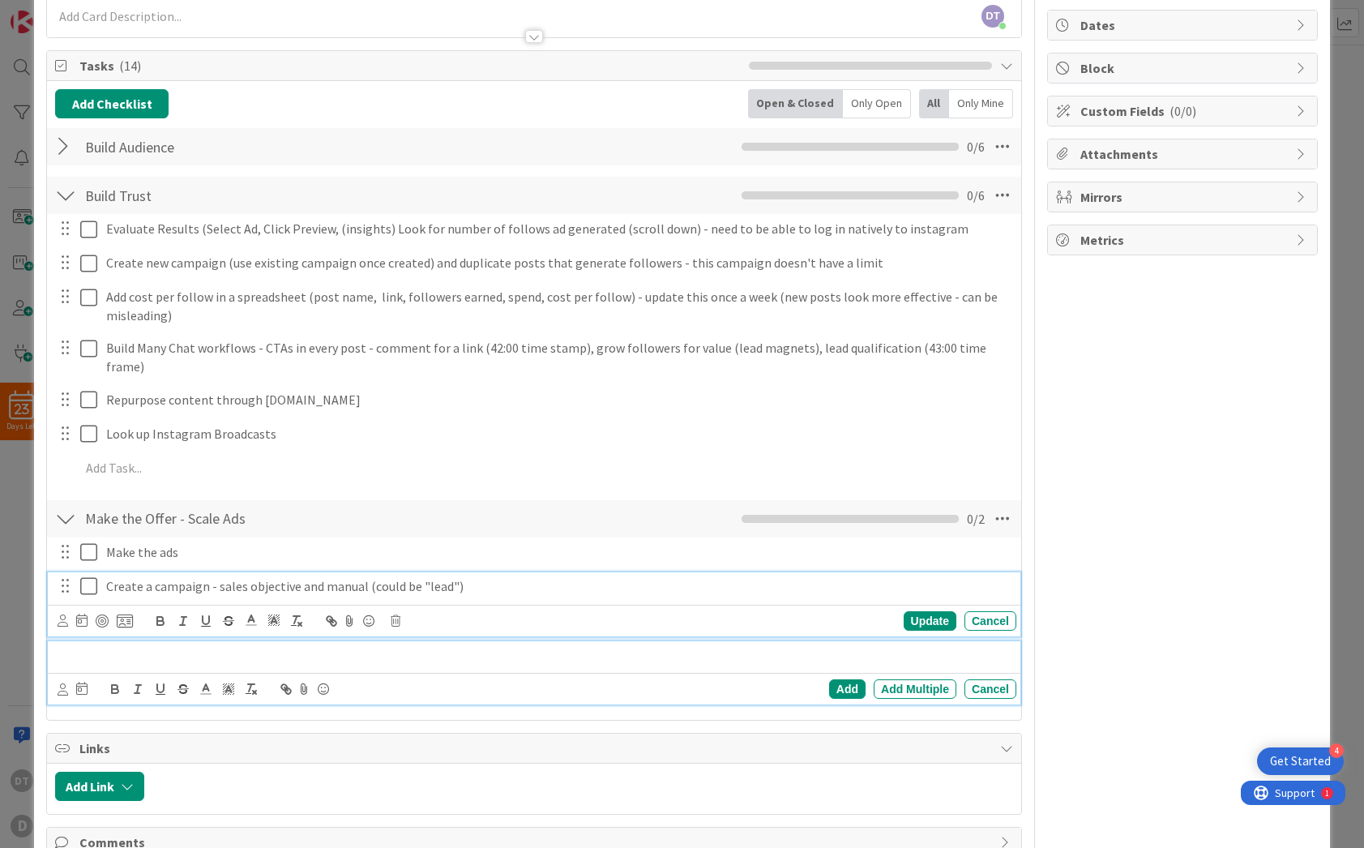
click at [478, 572] on div "Create a campaign - sales objective and manual (could be "lead") Update Cancel" at bounding box center [534, 604] width 973 height 64
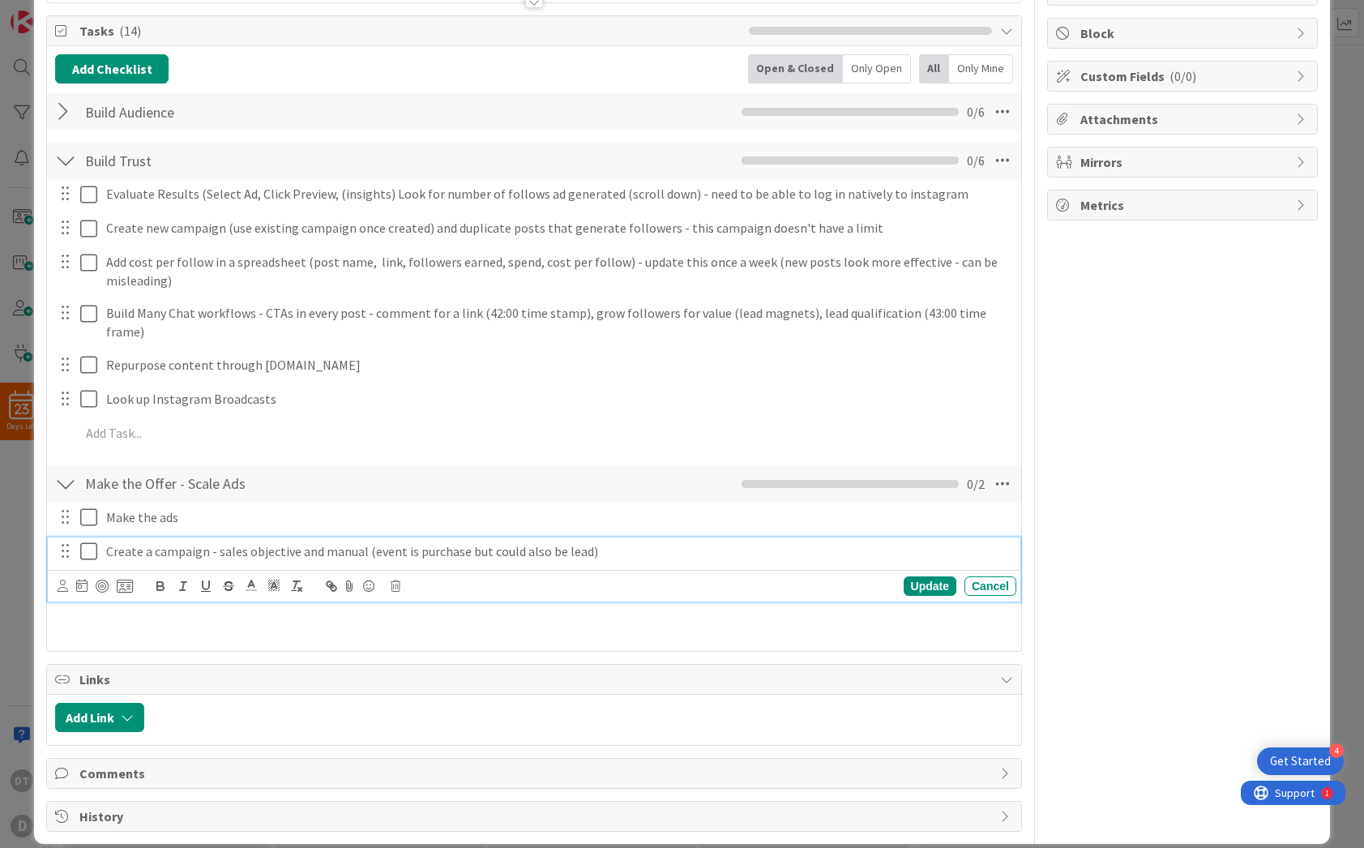
scroll to position [151, 0]
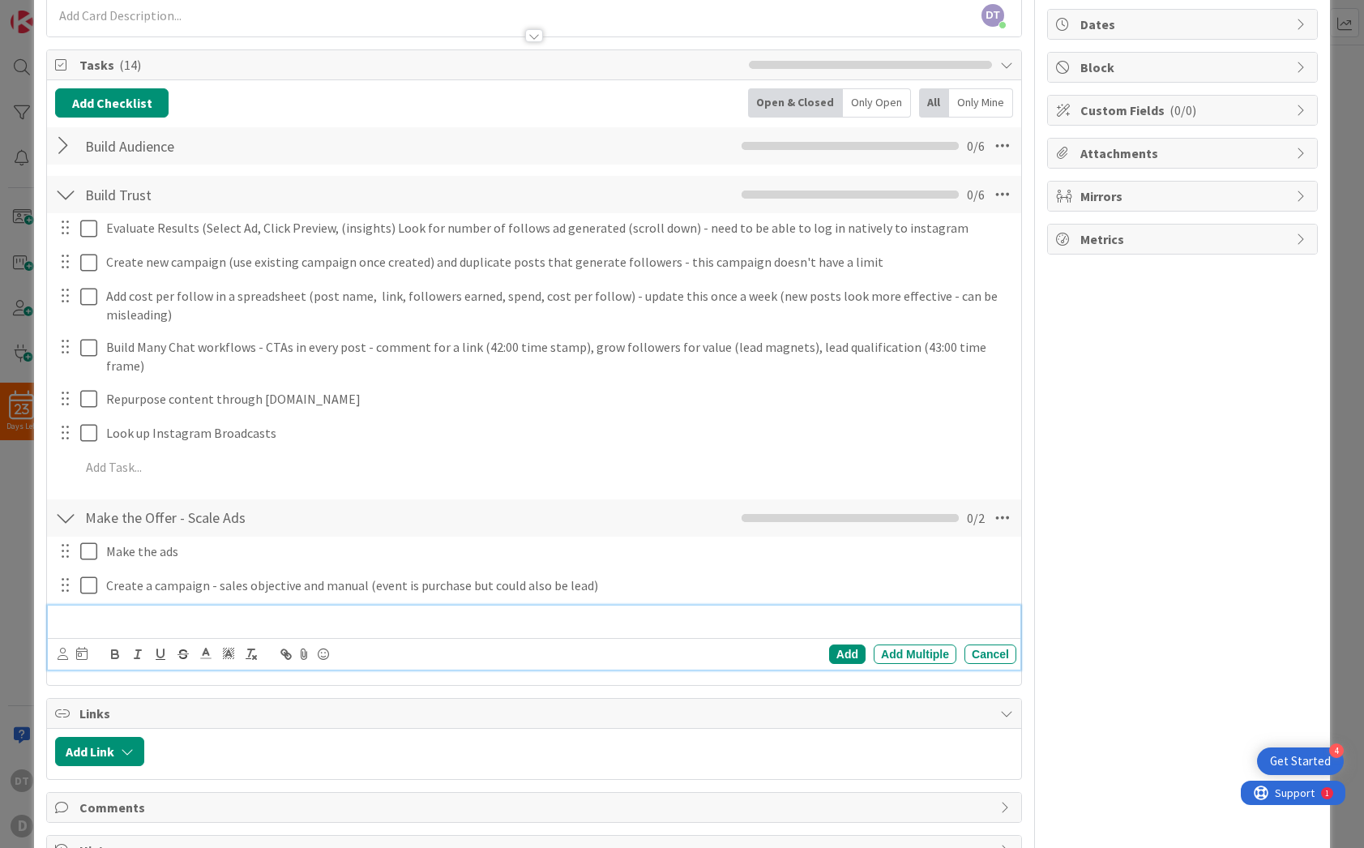
click at [276, 605] on div "Add Add Multiple Cancel" at bounding box center [534, 637] width 973 height 64
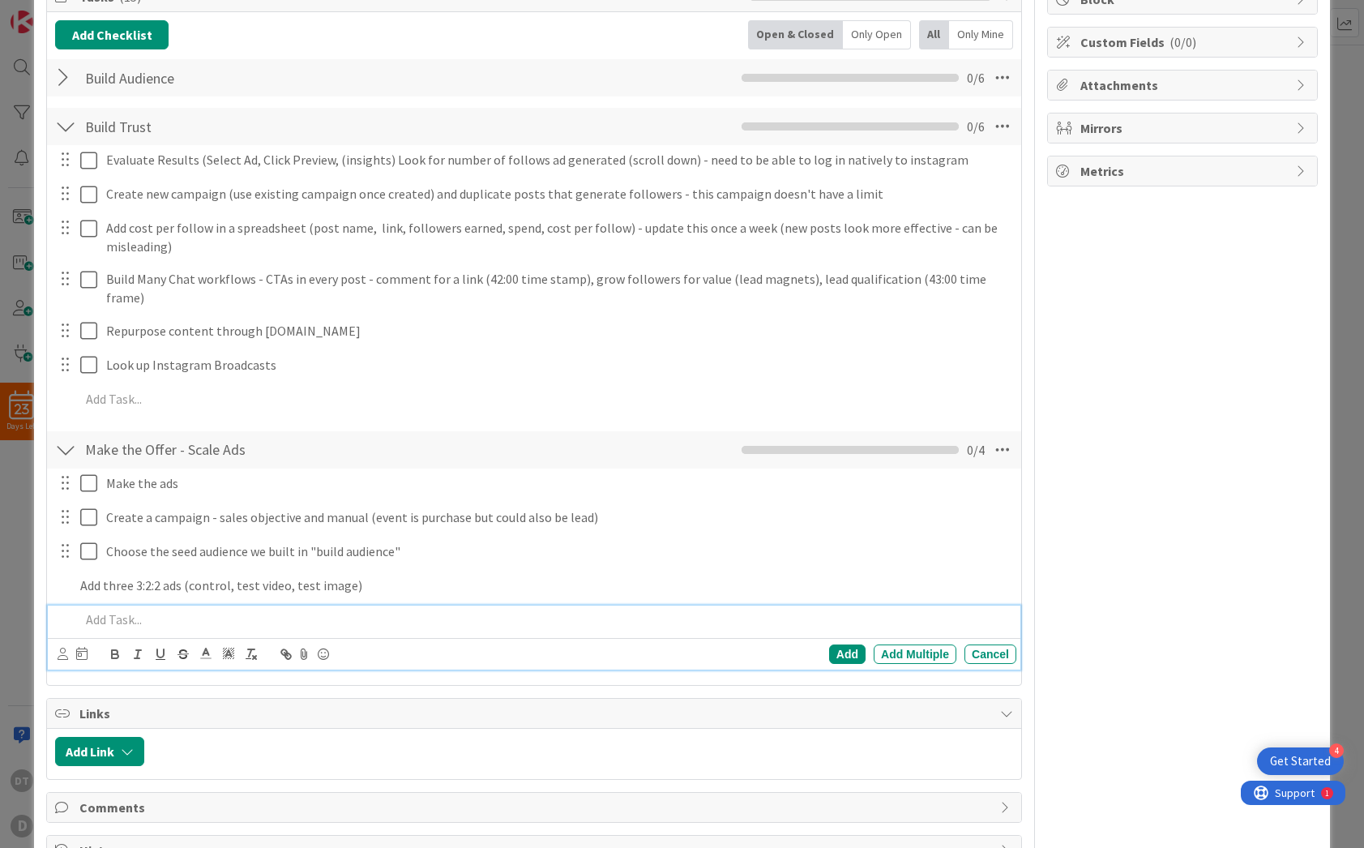
scroll to position [253, 0]
